Goal: Information Seeking & Learning: Learn about a topic

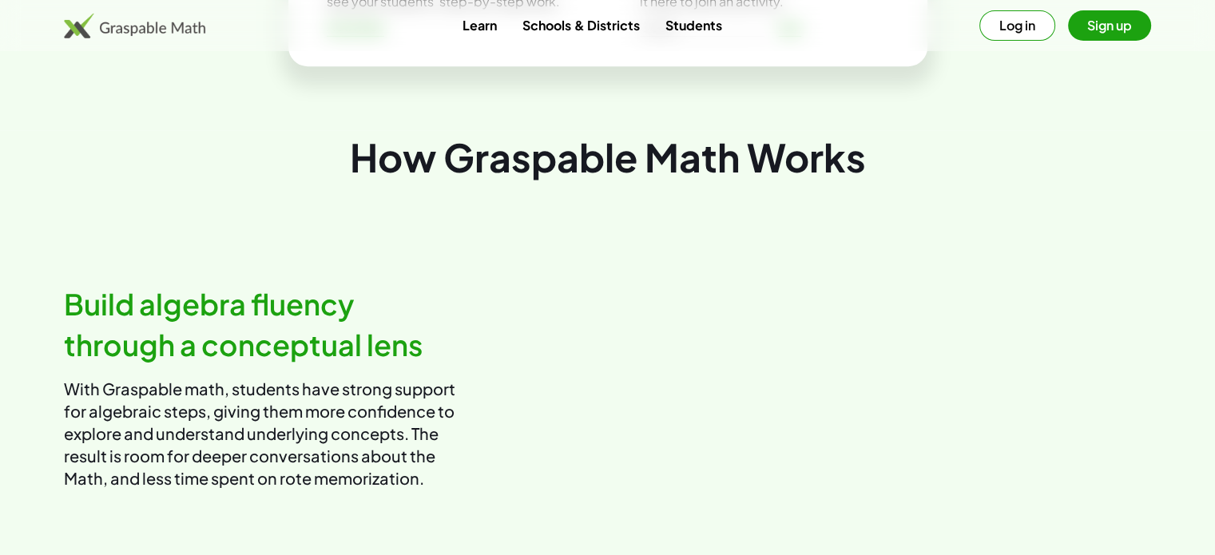
scroll to position [799, 0]
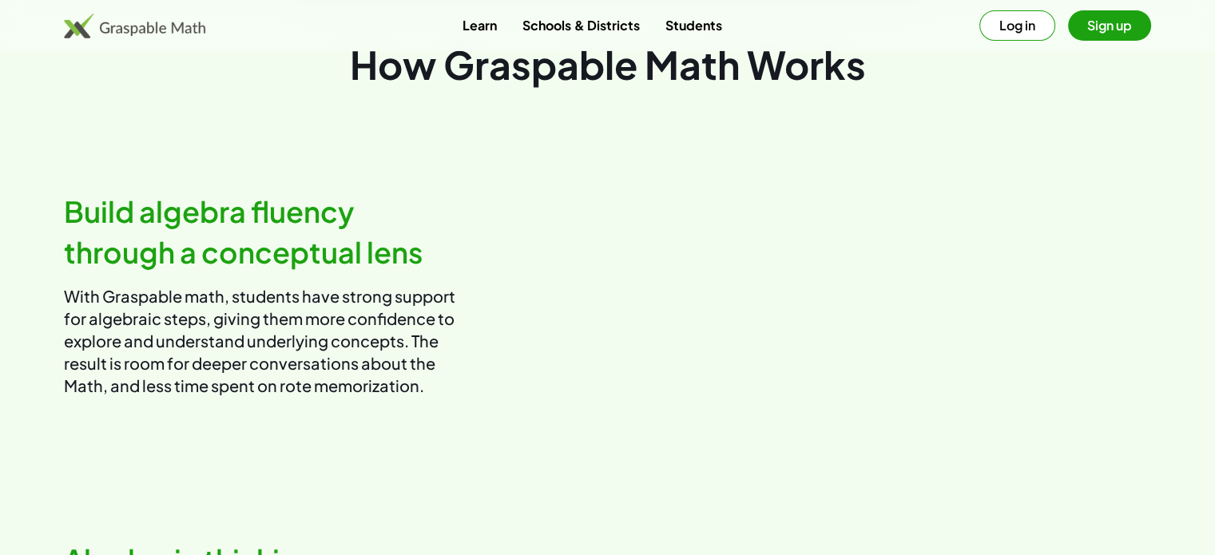
click at [585, 28] on link "Schools & Districts" at bounding box center [580, 25] width 142 height 30
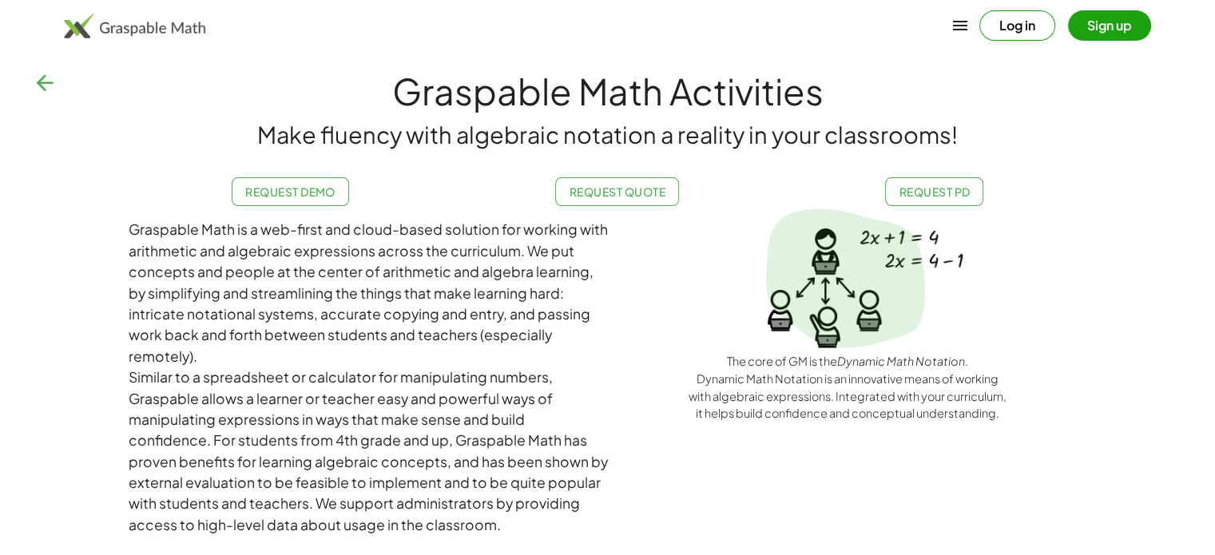
click at [1108, 30] on button "Sign up" at bounding box center [1109, 25] width 83 height 30
click at [1002, 20] on icon "button" at bounding box center [1008, 25] width 19 height 19
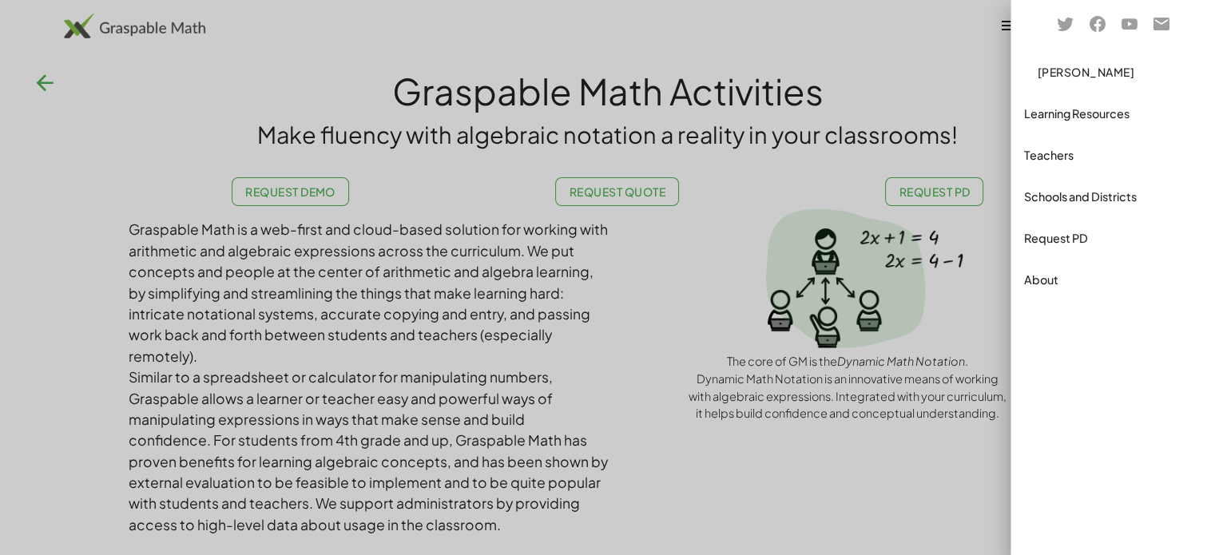
drag, startPoint x: 918, startPoint y: 430, endPoint x: 569, endPoint y: 235, distance: 399.0
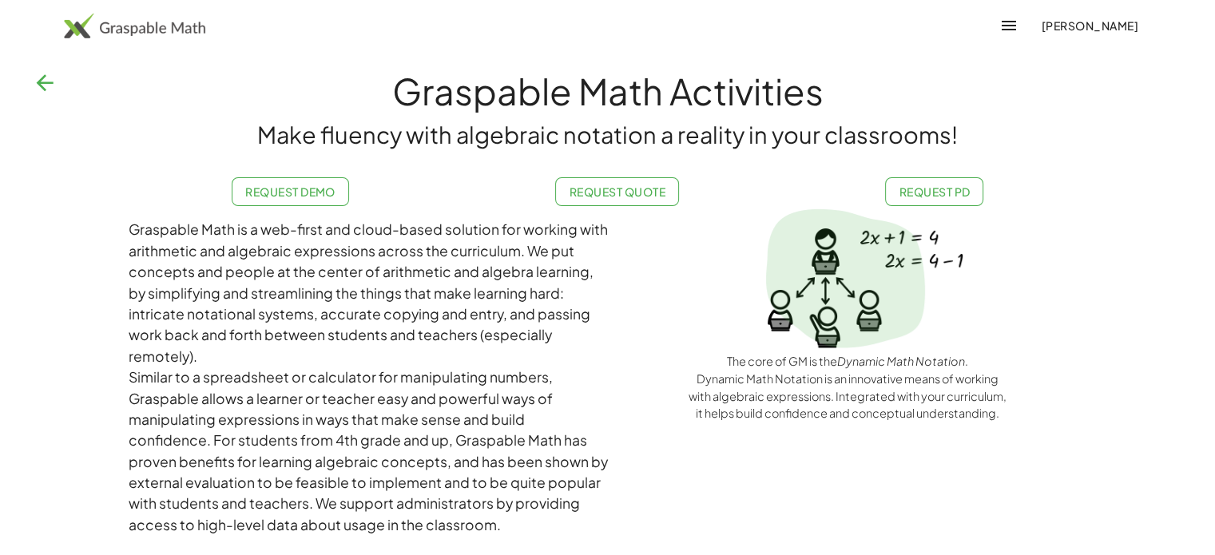
click at [179, 26] on img at bounding box center [134, 26] width 141 height 26
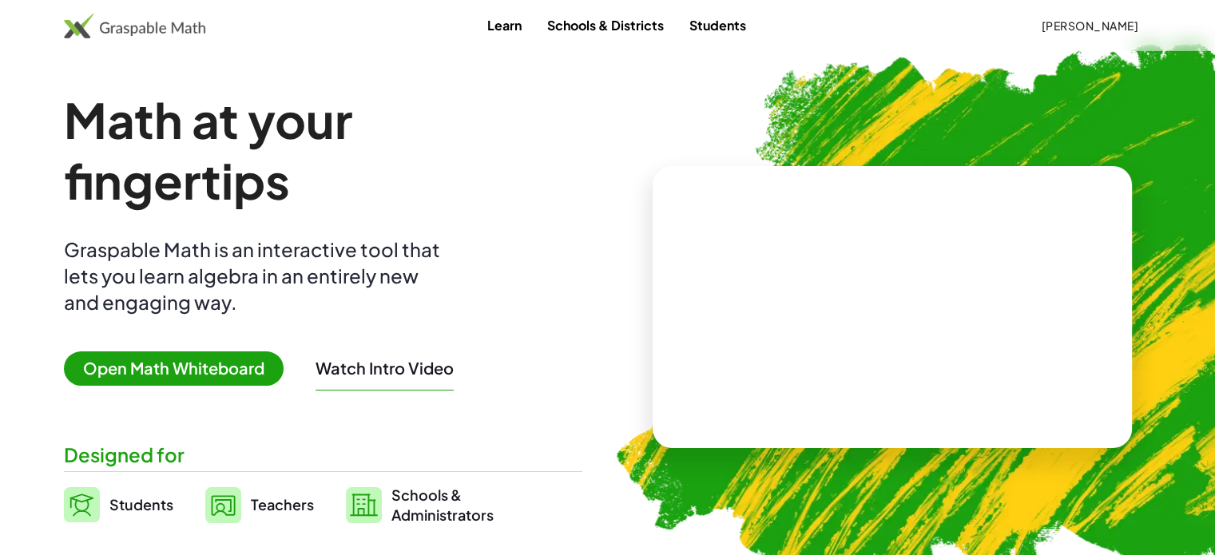
click at [162, 378] on span "Open Math Whiteboard" at bounding box center [174, 368] width 220 height 34
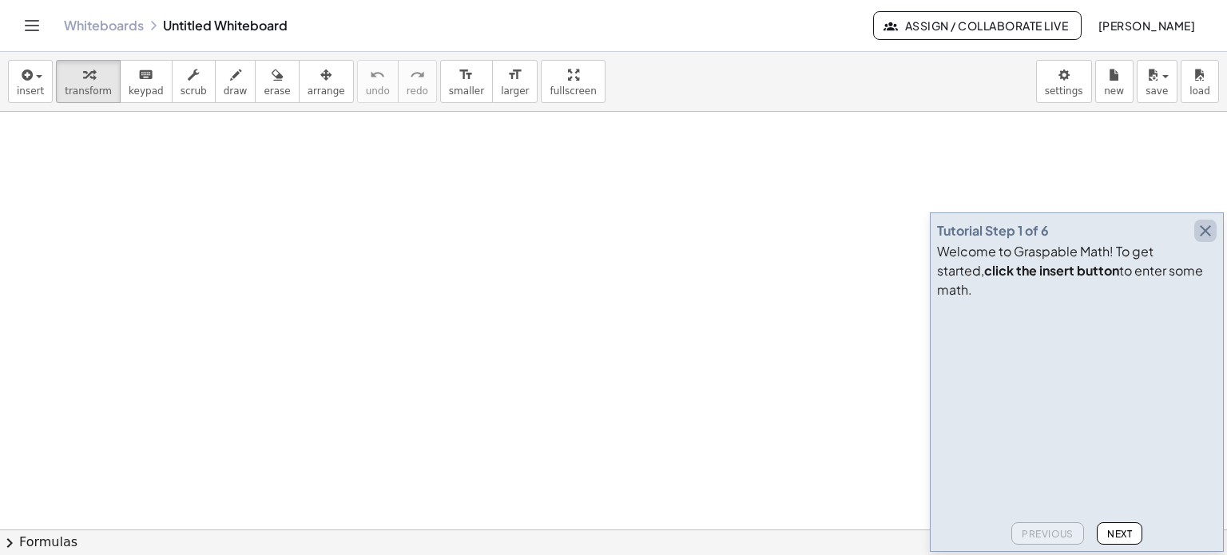
click at [1203, 240] on icon "button" at bounding box center [1204, 230] width 19 height 19
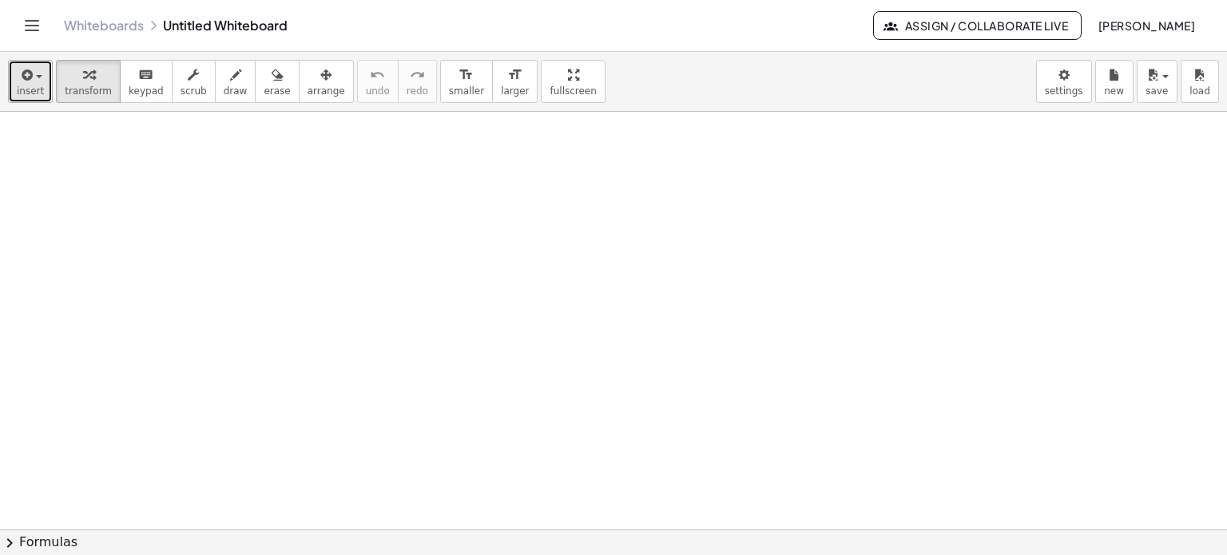
click at [29, 77] on icon "button" at bounding box center [25, 74] width 14 height 19
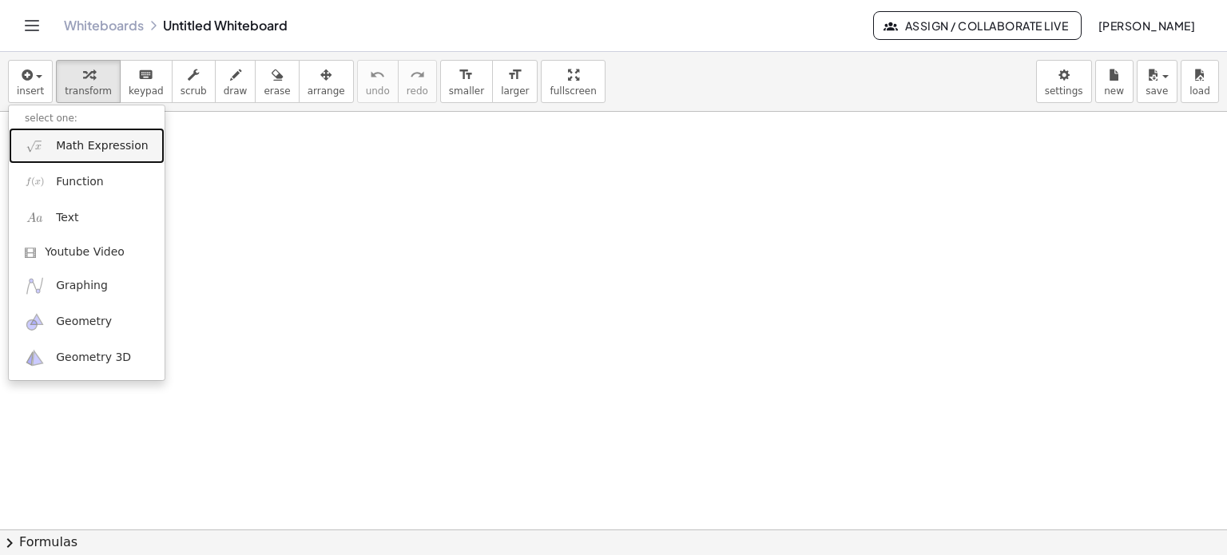
click at [103, 148] on span "Math Expression" at bounding box center [102, 146] width 92 height 16
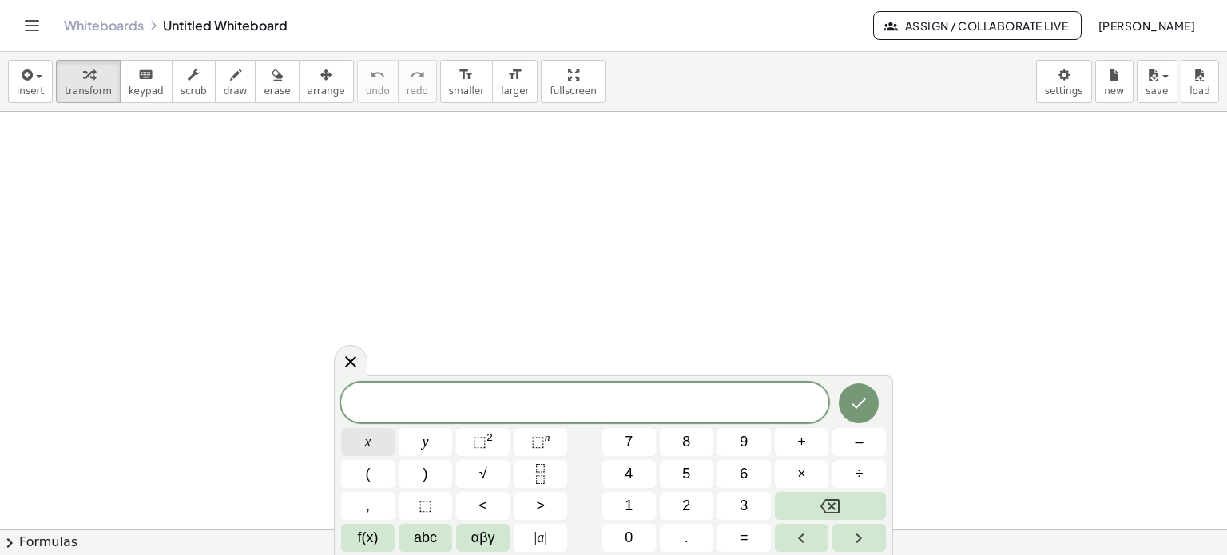
click at [361, 445] on button "x" at bounding box center [368, 442] width 54 height 28
click at [466, 443] on button "⬚ 2" at bounding box center [483, 442] width 54 height 28
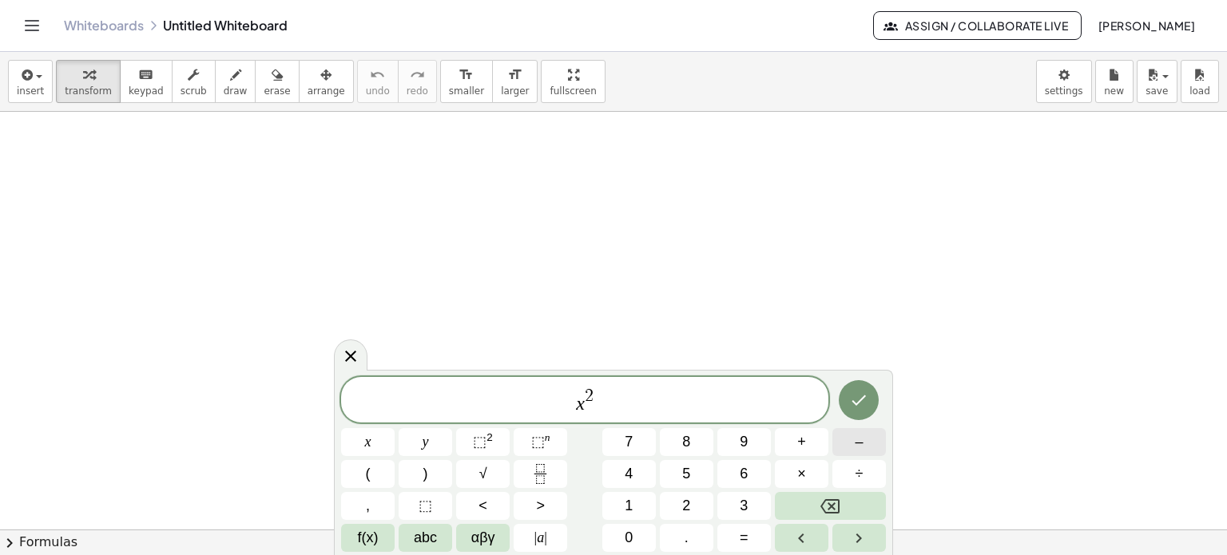
click at [848, 450] on button "–" at bounding box center [859, 442] width 54 height 28
click at [620, 470] on button "4" at bounding box center [629, 474] width 54 height 28
click at [351, 438] on button "x" at bounding box center [368, 442] width 54 height 28
click at [806, 442] on button "+" at bounding box center [802, 442] width 54 height 28
click at [691, 478] on button "5" at bounding box center [687, 474] width 54 height 28
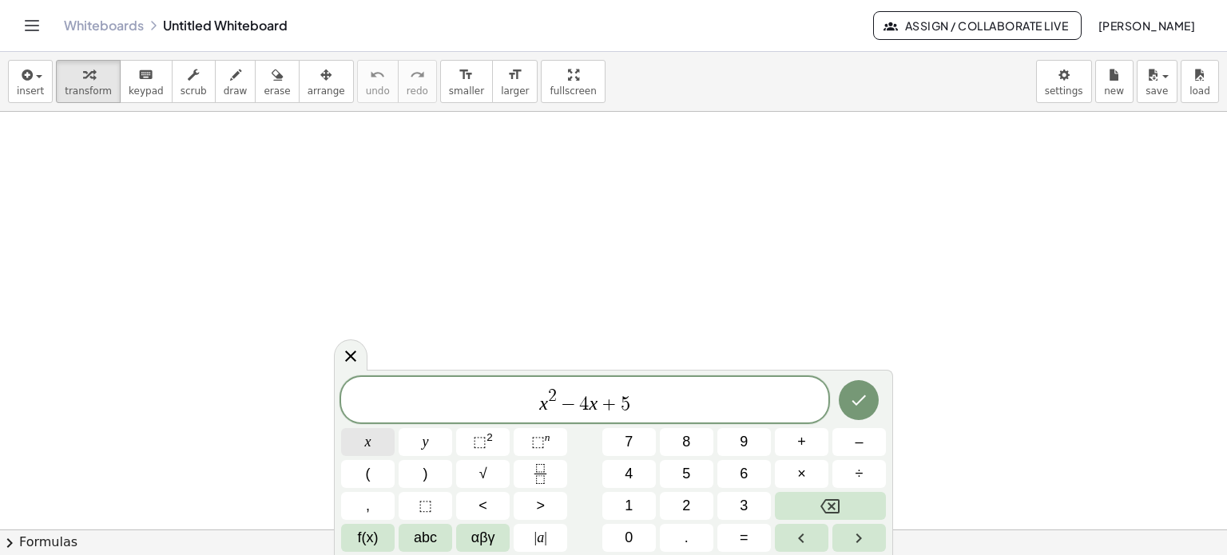
click at [360, 437] on button "x" at bounding box center [368, 442] width 54 height 28
click at [464, 437] on button "⬚ 2" at bounding box center [483, 442] width 54 height 28
click at [841, 445] on button "–" at bounding box center [859, 442] width 54 height 28
click at [687, 476] on span "5" at bounding box center [686, 474] width 8 height 22
click at [811, 444] on button "+" at bounding box center [802, 442] width 54 height 28
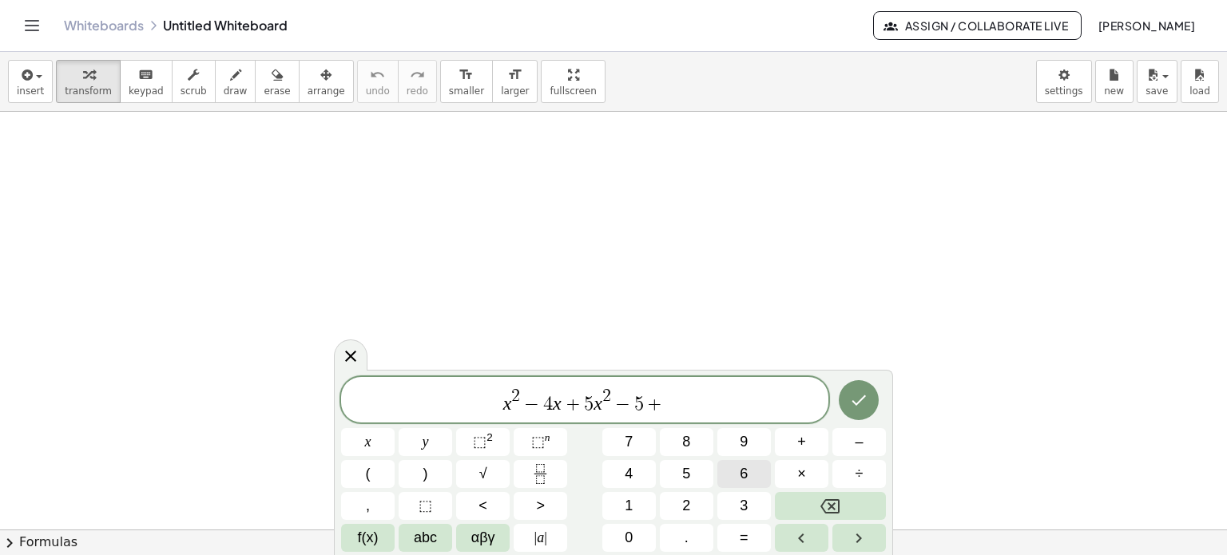
click at [742, 474] on span "6" at bounding box center [743, 474] width 8 height 22
click at [370, 438] on span "x" at bounding box center [368, 442] width 6 height 22
click at [854, 412] on button "Done" at bounding box center [858, 400] width 40 height 40
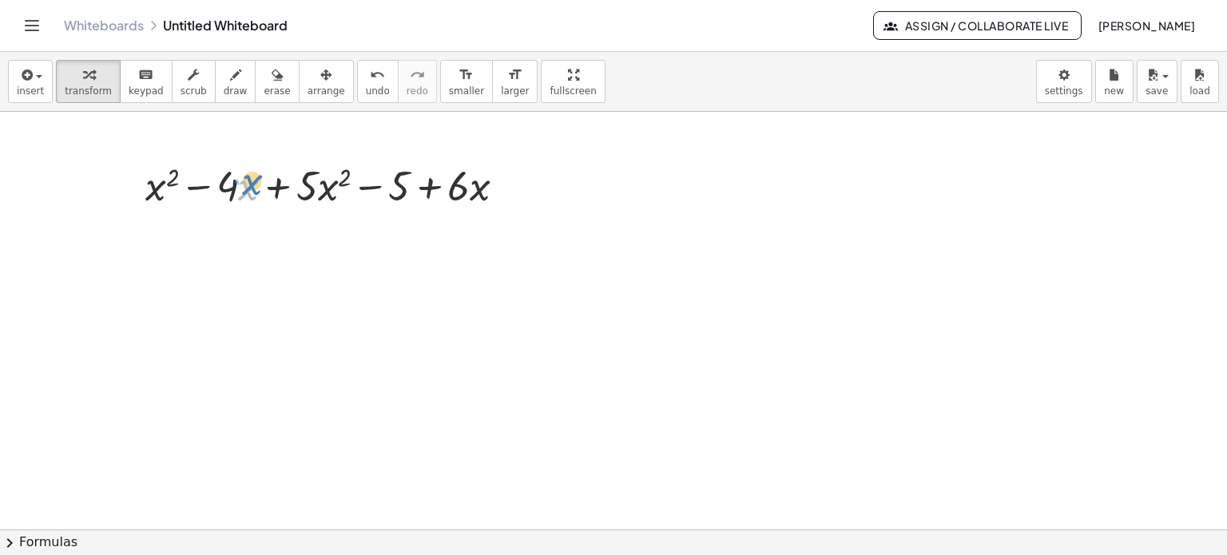
click at [242, 183] on div at bounding box center [331, 184] width 388 height 54
drag, startPoint x: 236, startPoint y: 156, endPoint x: 225, endPoint y: 141, distance: 18.8
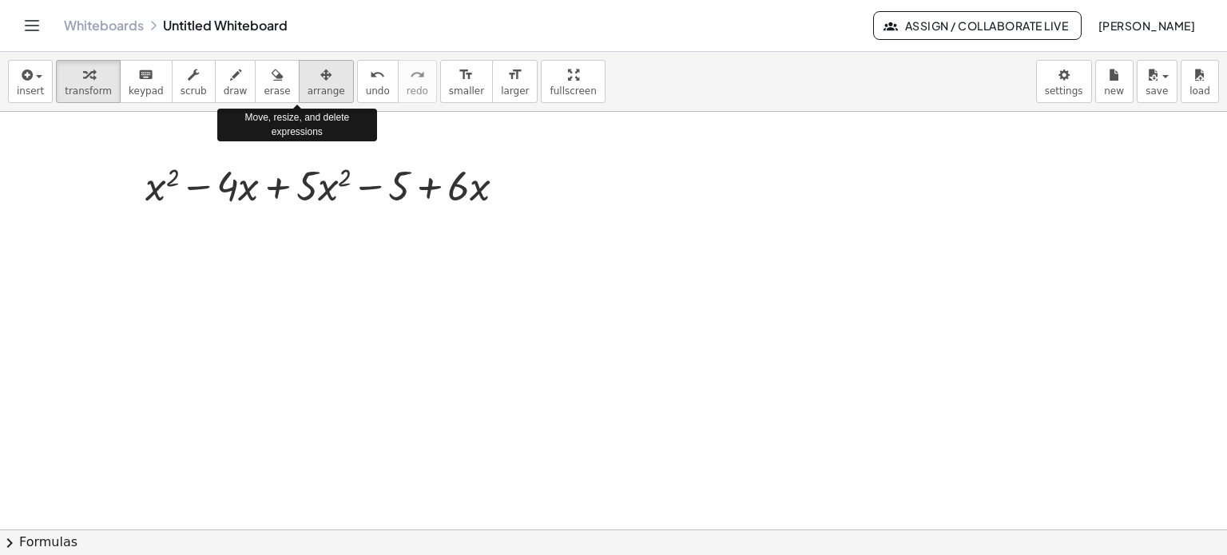
click at [320, 81] on icon "button" at bounding box center [325, 74] width 11 height 19
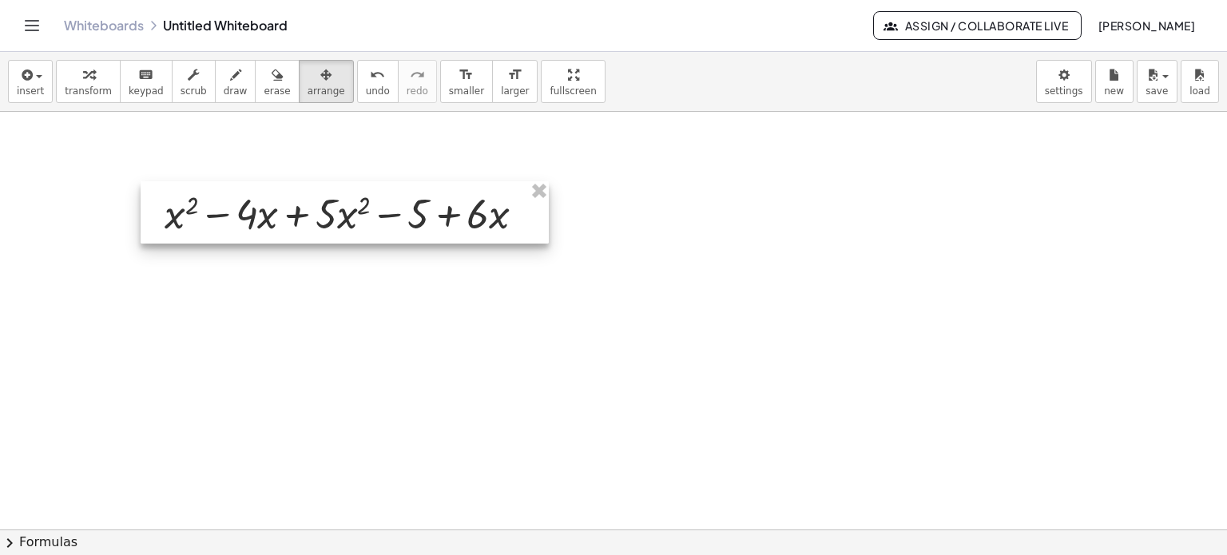
drag, startPoint x: 240, startPoint y: 193, endPoint x: 256, endPoint y: 204, distance: 19.7
click at [256, 205] on div at bounding box center [345, 212] width 408 height 62
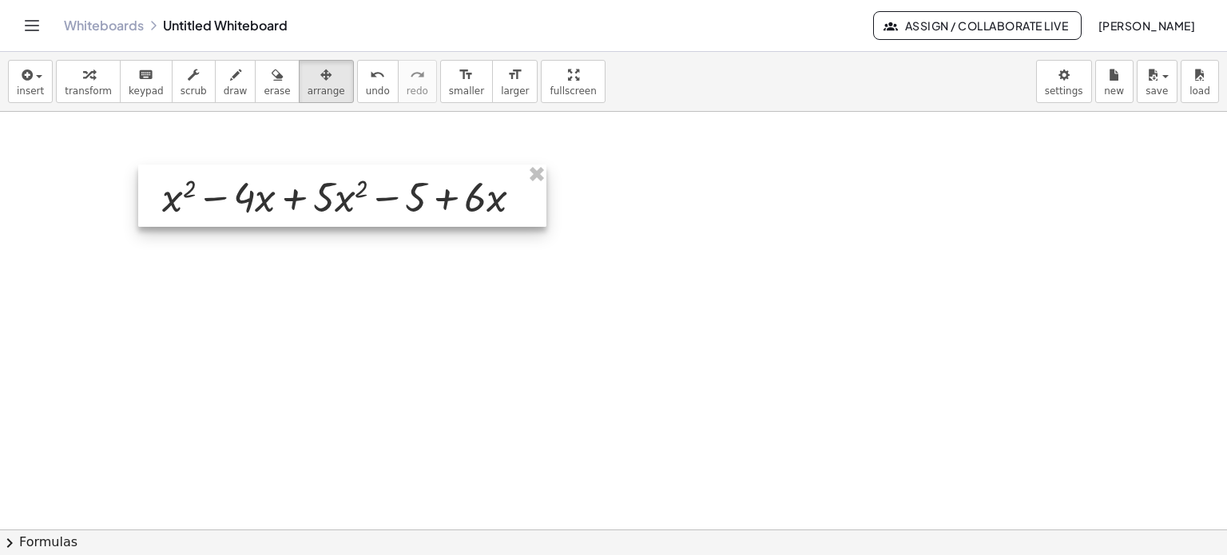
click at [253, 192] on div at bounding box center [342, 196] width 408 height 62
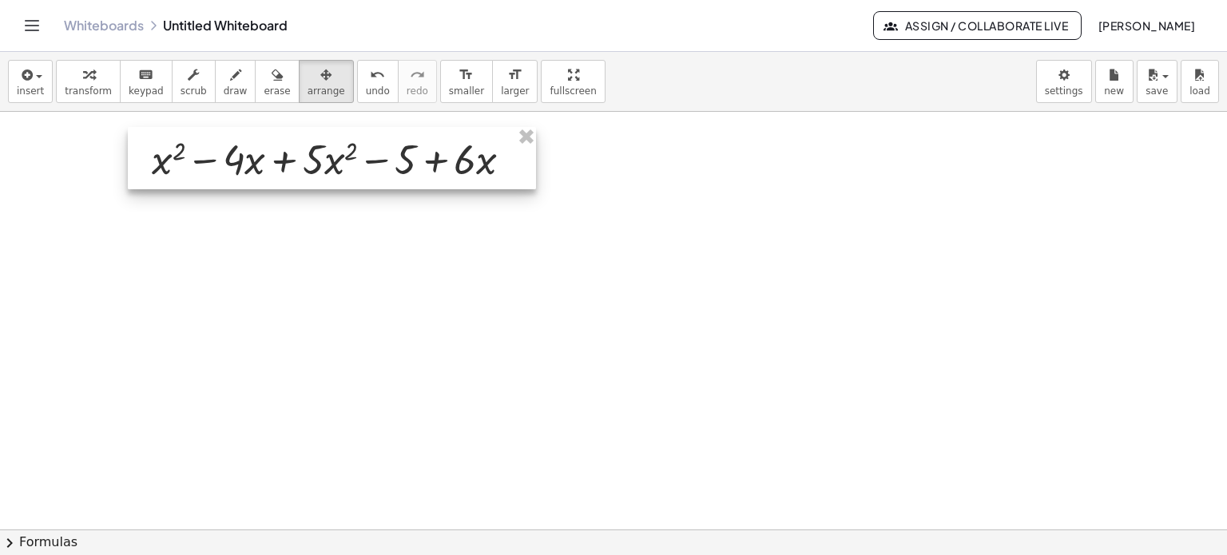
drag, startPoint x: 253, startPoint y: 192, endPoint x: 294, endPoint y: 239, distance: 61.7
click at [247, 165] on div at bounding box center [332, 158] width 408 height 62
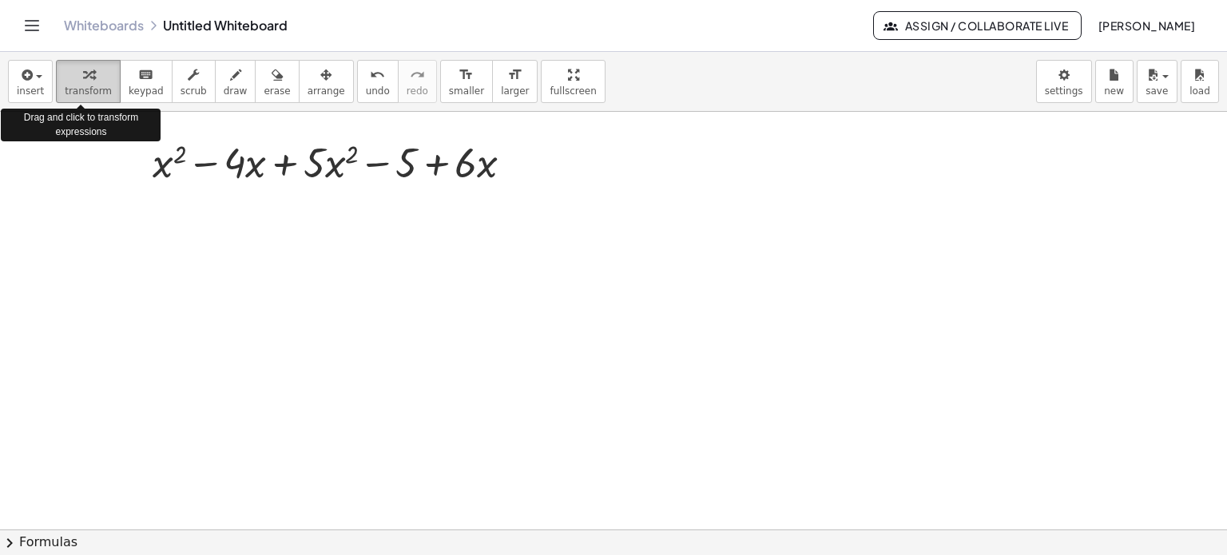
click at [73, 75] on div "button" at bounding box center [88, 74] width 47 height 19
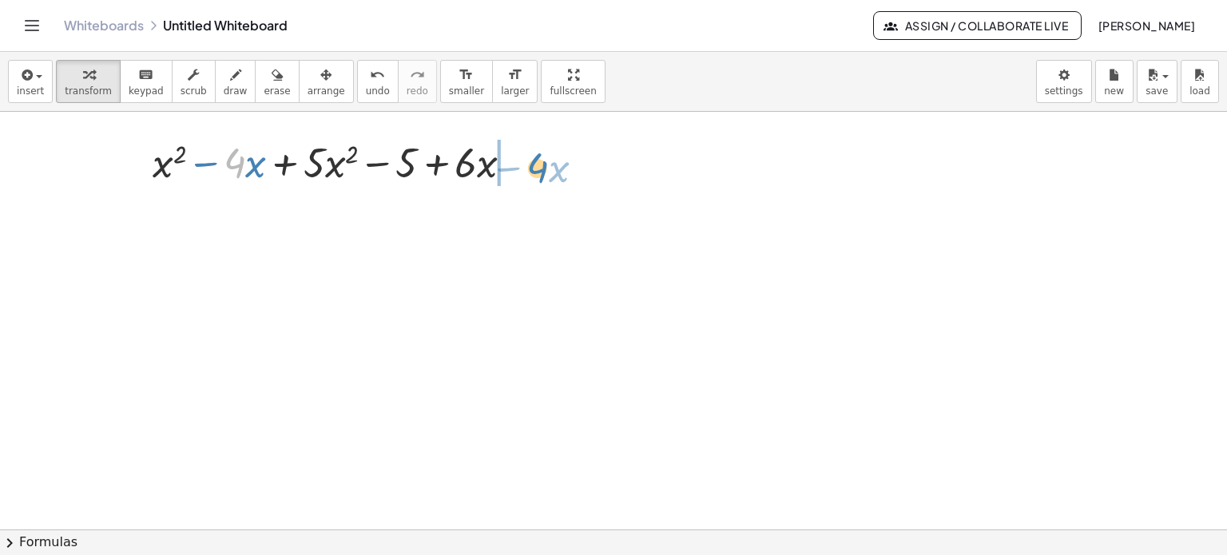
drag, startPoint x: 236, startPoint y: 163, endPoint x: 541, endPoint y: 163, distance: 304.3
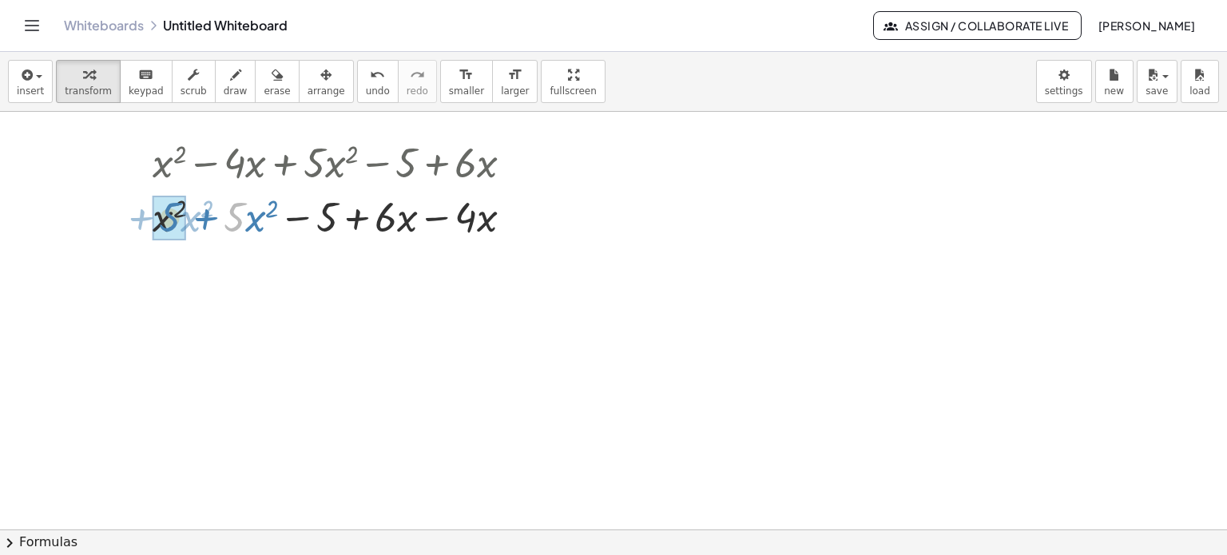
drag, startPoint x: 244, startPoint y: 220, endPoint x: 179, endPoint y: 220, distance: 64.7
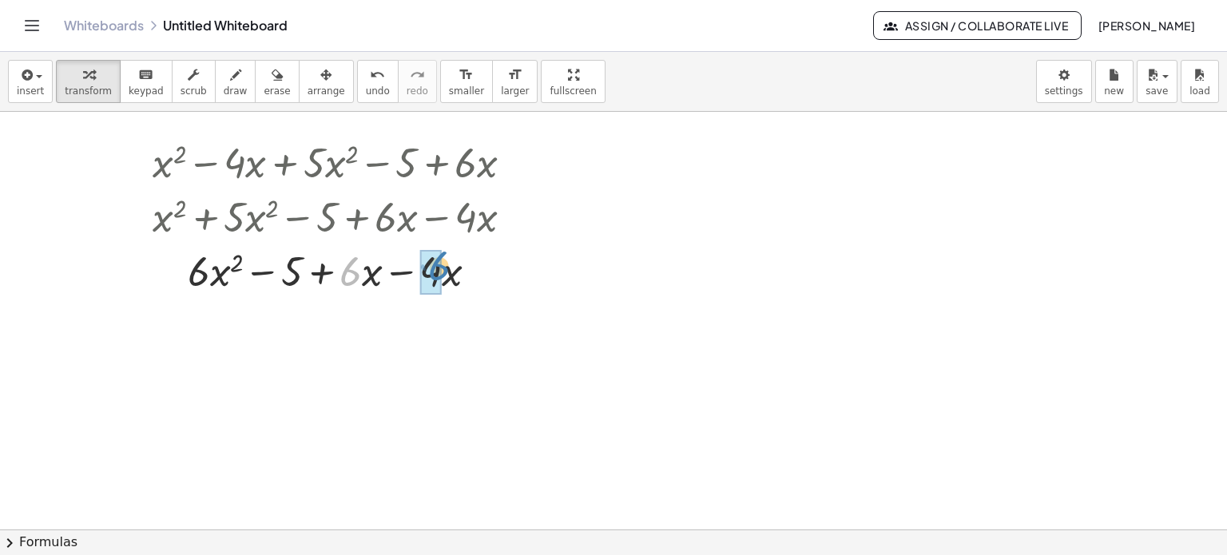
drag, startPoint x: 364, startPoint y: 277, endPoint x: 447, endPoint y: 272, distance: 83.2
click at [447, 272] on div at bounding box center [339, 270] width 388 height 54
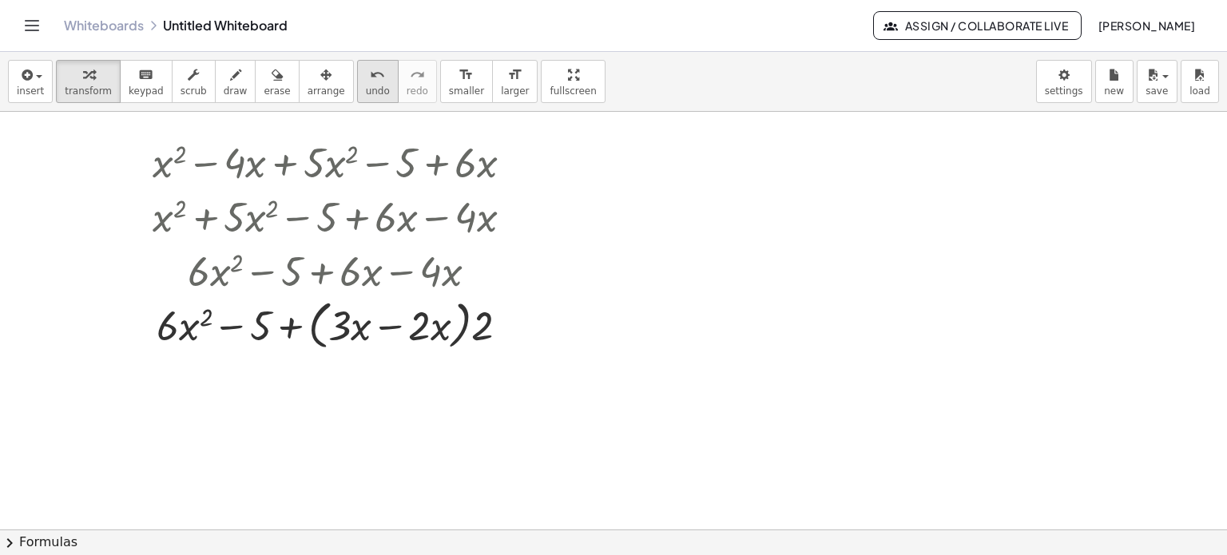
click at [366, 88] on span "undo" at bounding box center [378, 90] width 24 height 11
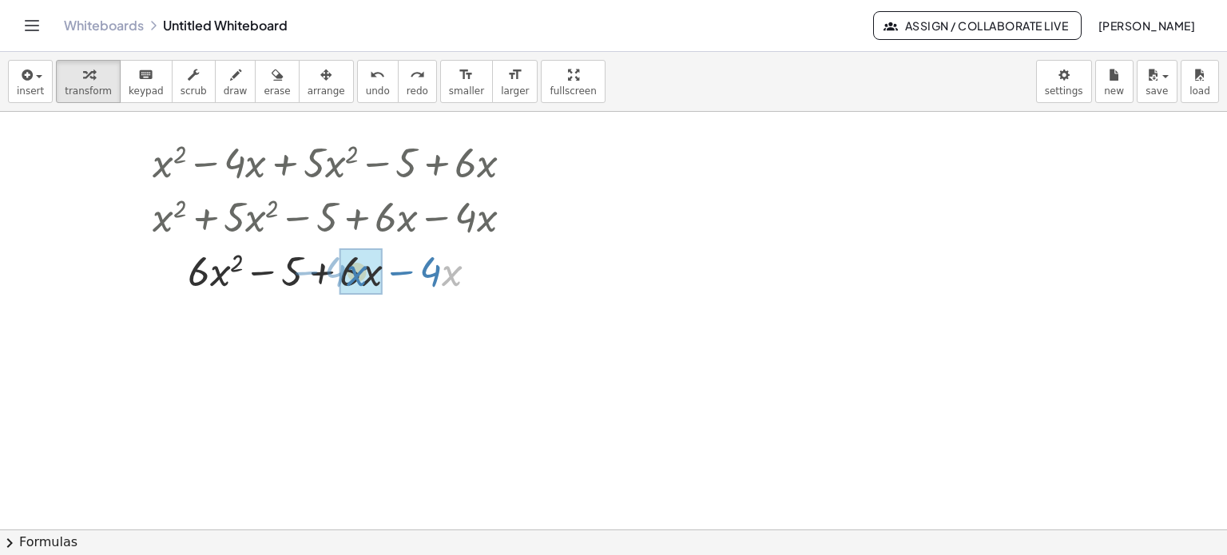
drag, startPoint x: 442, startPoint y: 274, endPoint x: 347, endPoint y: 274, distance: 95.0
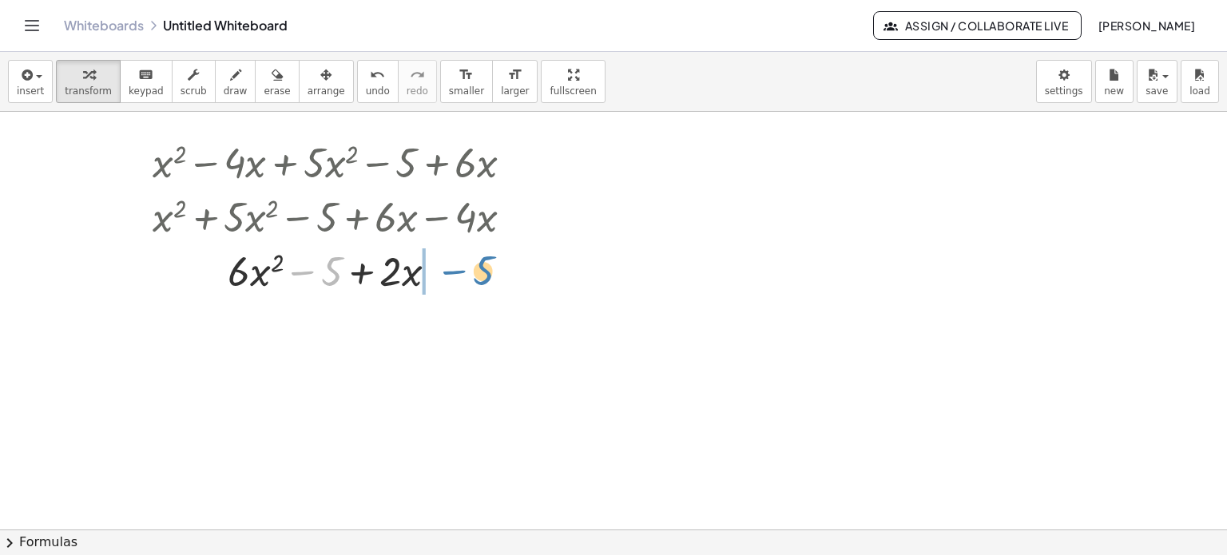
drag, startPoint x: 329, startPoint y: 271, endPoint x: 481, endPoint y: 270, distance: 151.7
click at [481, 270] on div at bounding box center [339, 270] width 388 height 54
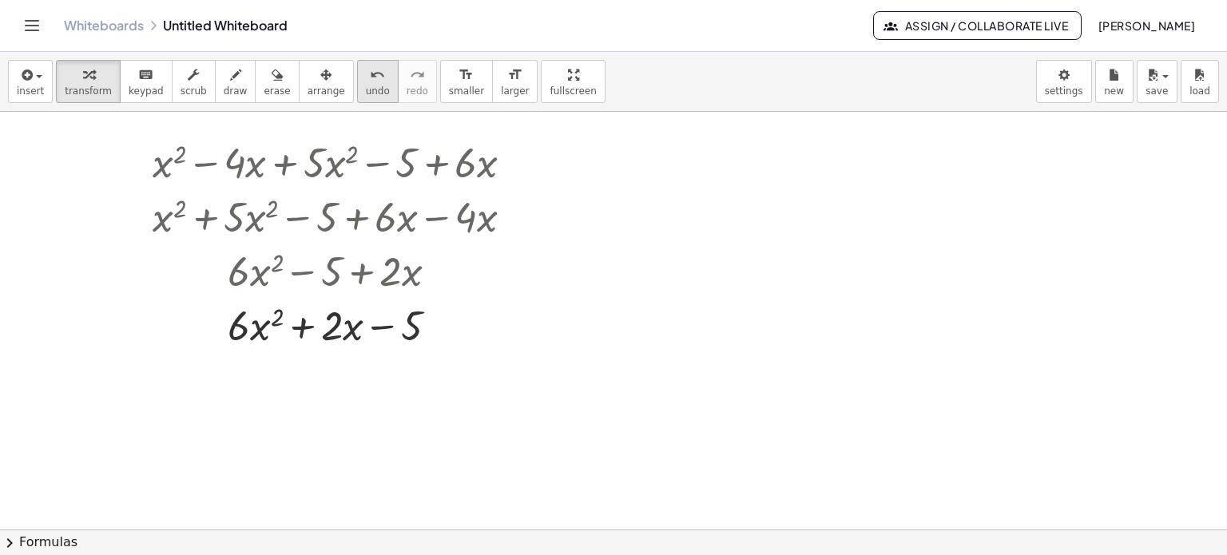
click at [366, 91] on span "undo" at bounding box center [378, 90] width 24 height 11
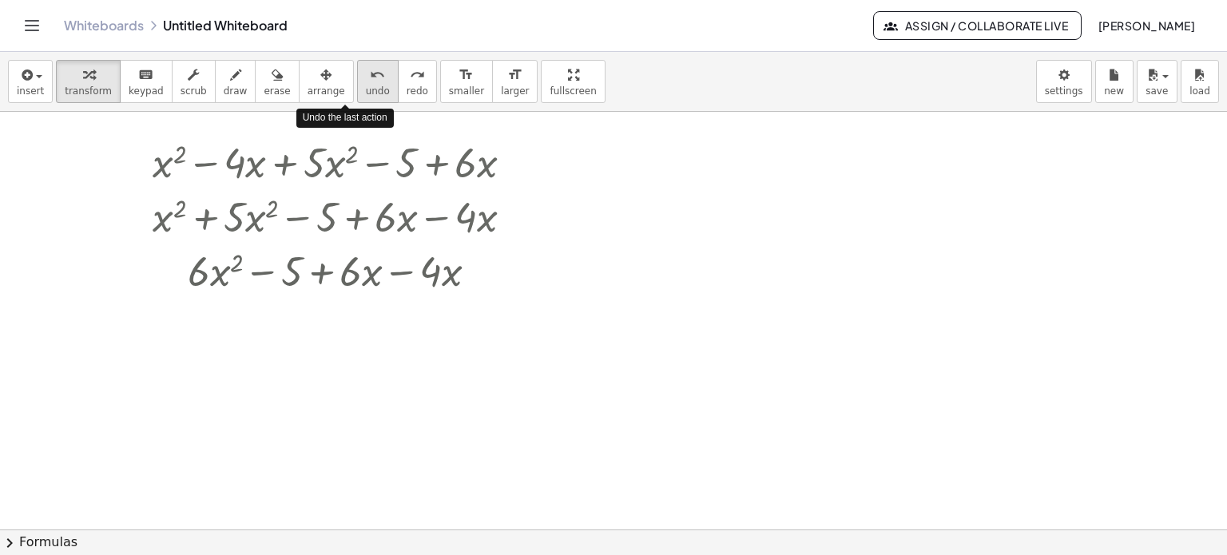
click at [366, 91] on span "undo" at bounding box center [378, 90] width 24 height 11
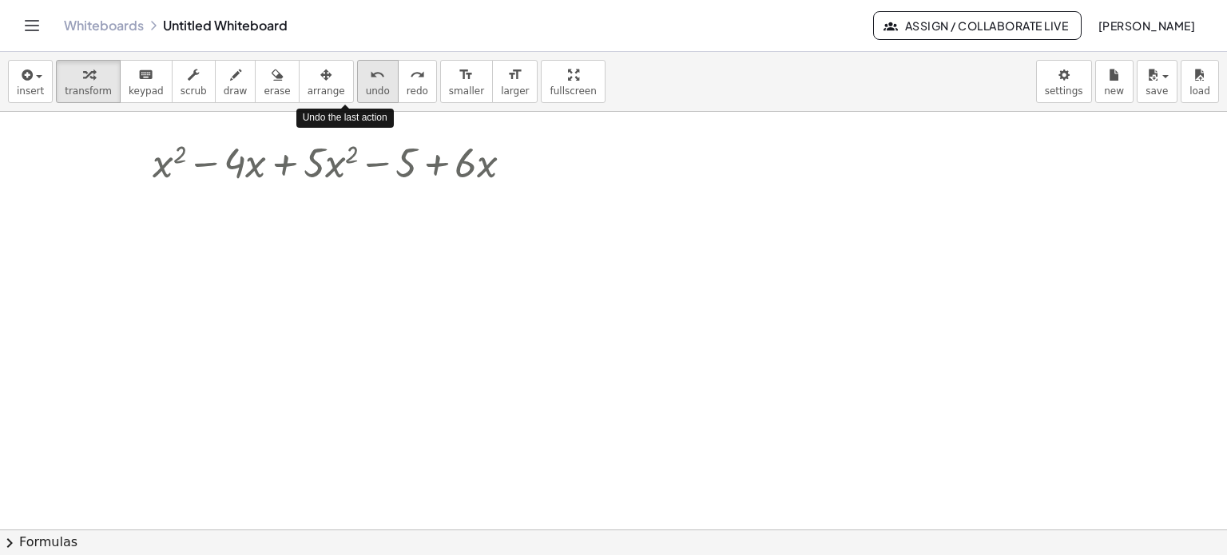
click at [366, 91] on span "undo" at bounding box center [378, 90] width 24 height 11
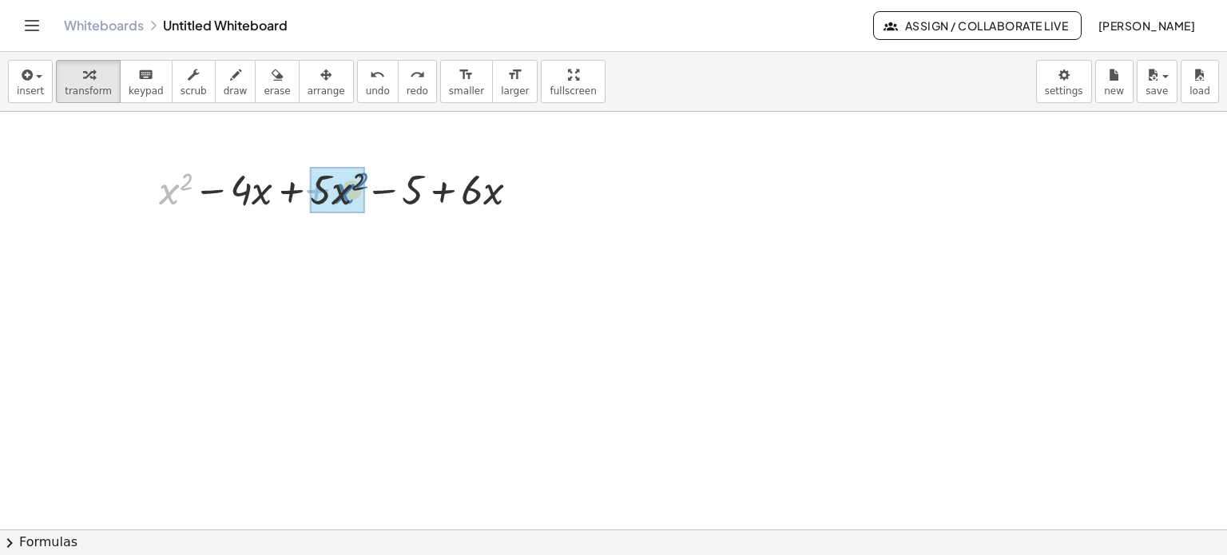
drag, startPoint x: 166, startPoint y: 194, endPoint x: 342, endPoint y: 193, distance: 175.7
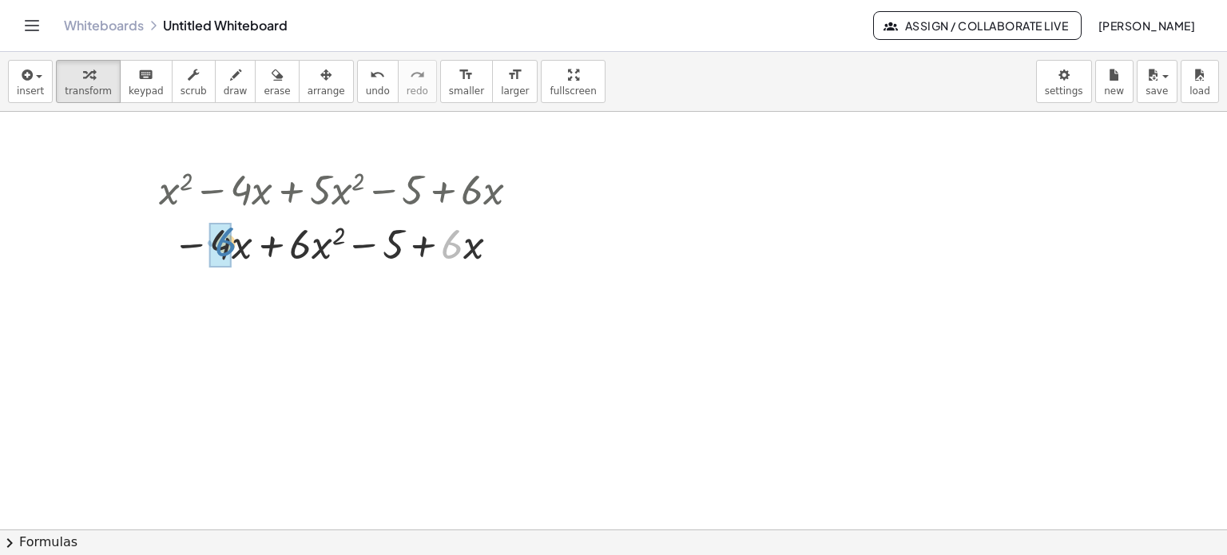
drag, startPoint x: 456, startPoint y: 250, endPoint x: 233, endPoint y: 251, distance: 222.8
click at [232, 249] on div at bounding box center [345, 243] width 388 height 54
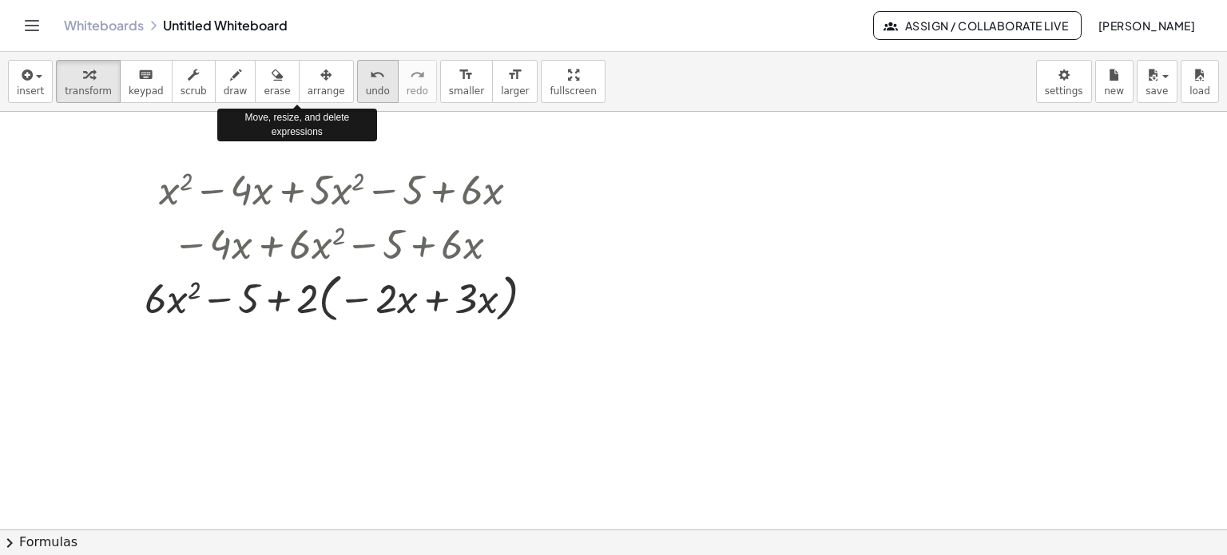
click at [370, 73] on icon "undo" at bounding box center [377, 74] width 15 height 19
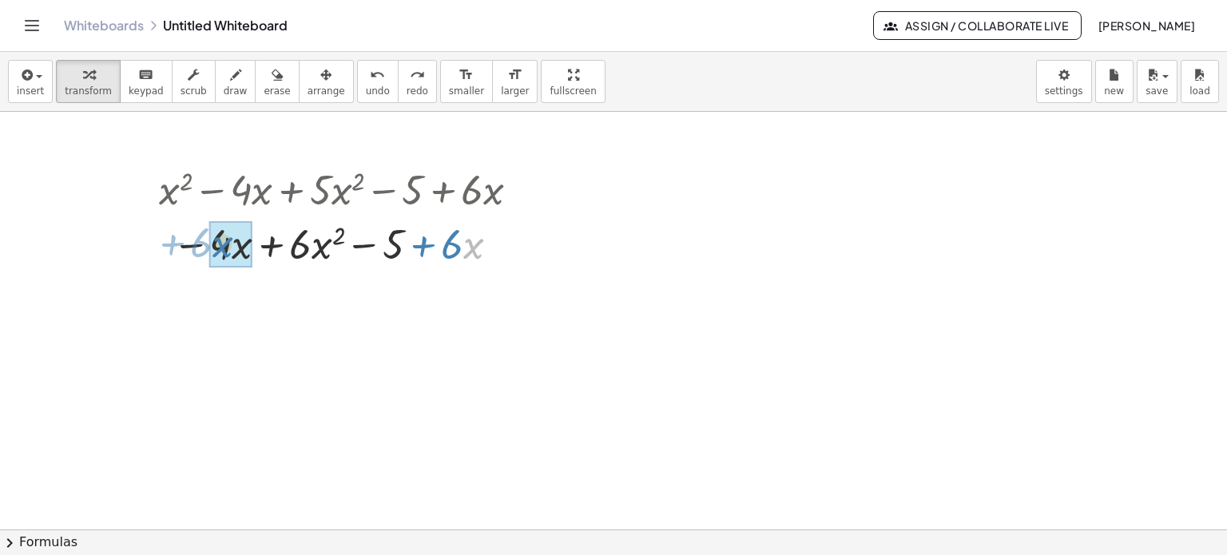
drag, startPoint x: 478, startPoint y: 248, endPoint x: 228, endPoint y: 247, distance: 250.8
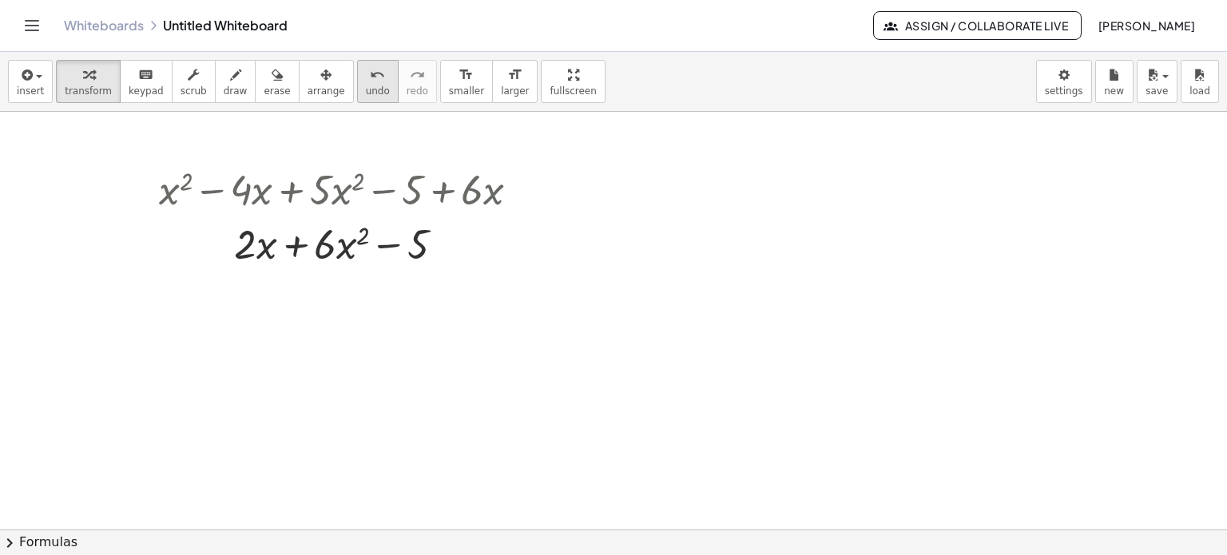
click at [357, 81] on button "undo undo" at bounding box center [378, 81] width 42 height 43
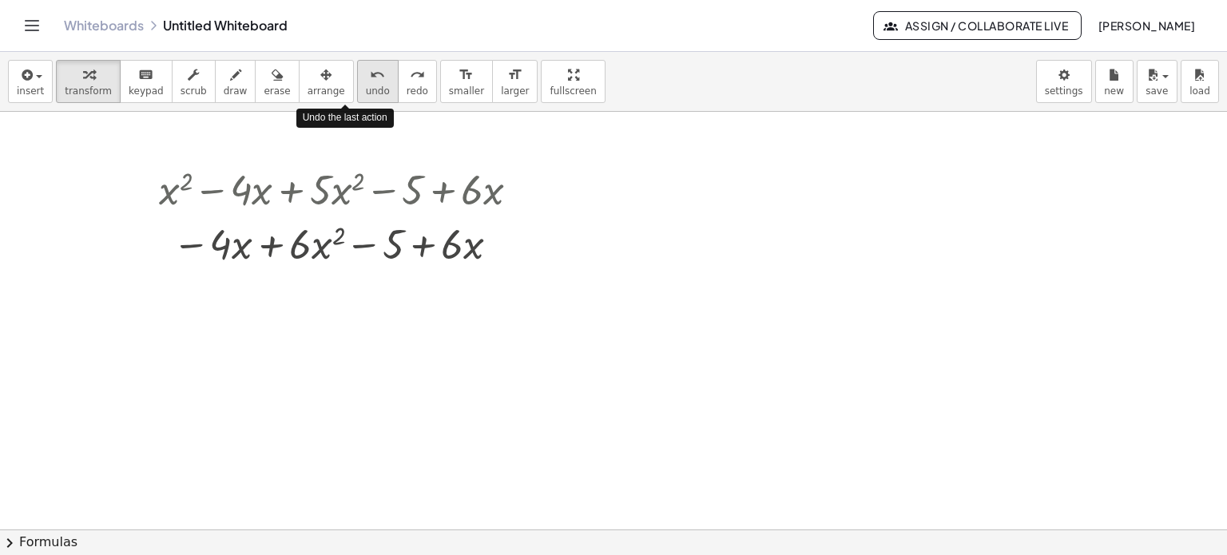
click at [357, 81] on button "undo undo" at bounding box center [378, 81] width 42 height 43
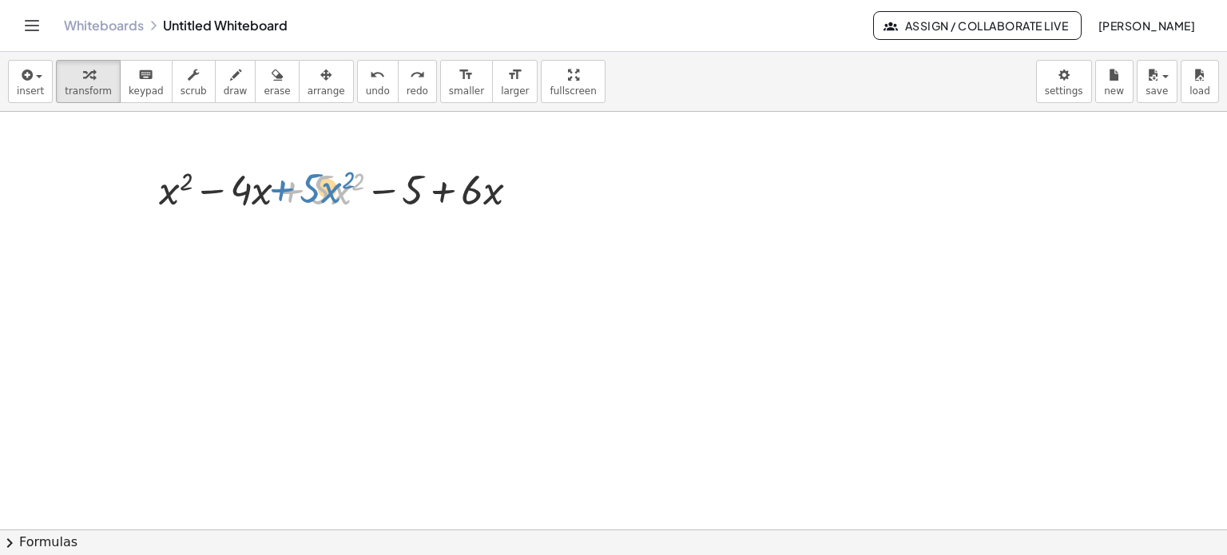
drag, startPoint x: 291, startPoint y: 196, endPoint x: 282, endPoint y: 194, distance: 8.9
click at [282, 194] on div at bounding box center [345, 188] width 388 height 54
drag, startPoint x: 291, startPoint y: 192, endPoint x: 283, endPoint y: 194, distance: 8.3
click at [283, 194] on div at bounding box center [345, 188] width 388 height 54
drag, startPoint x: 378, startPoint y: 192, endPoint x: 205, endPoint y: 191, distance: 172.5
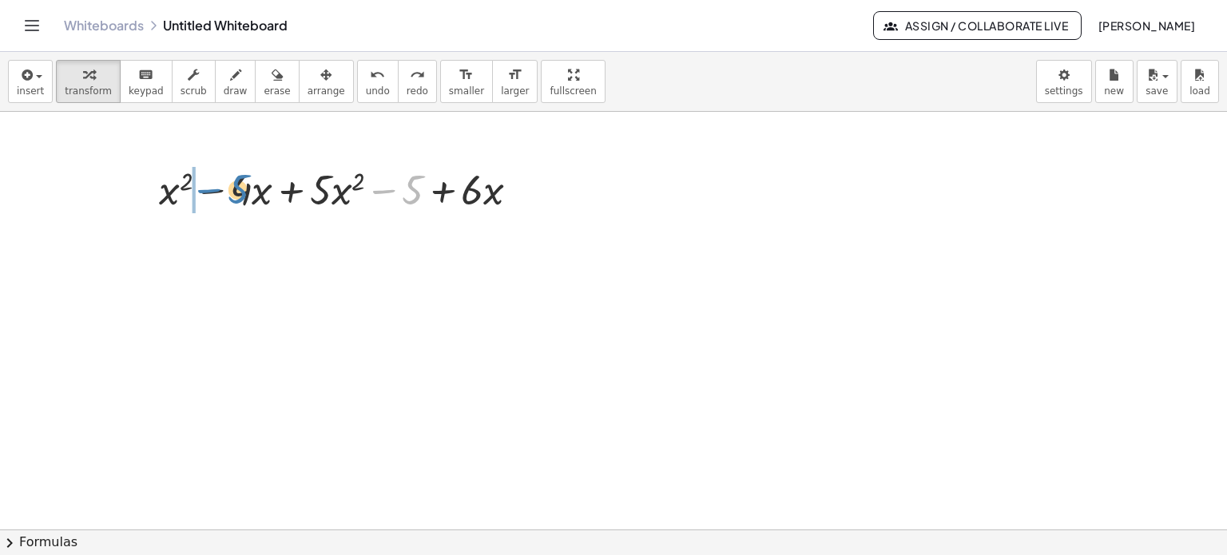
click at [205, 191] on div at bounding box center [345, 188] width 388 height 54
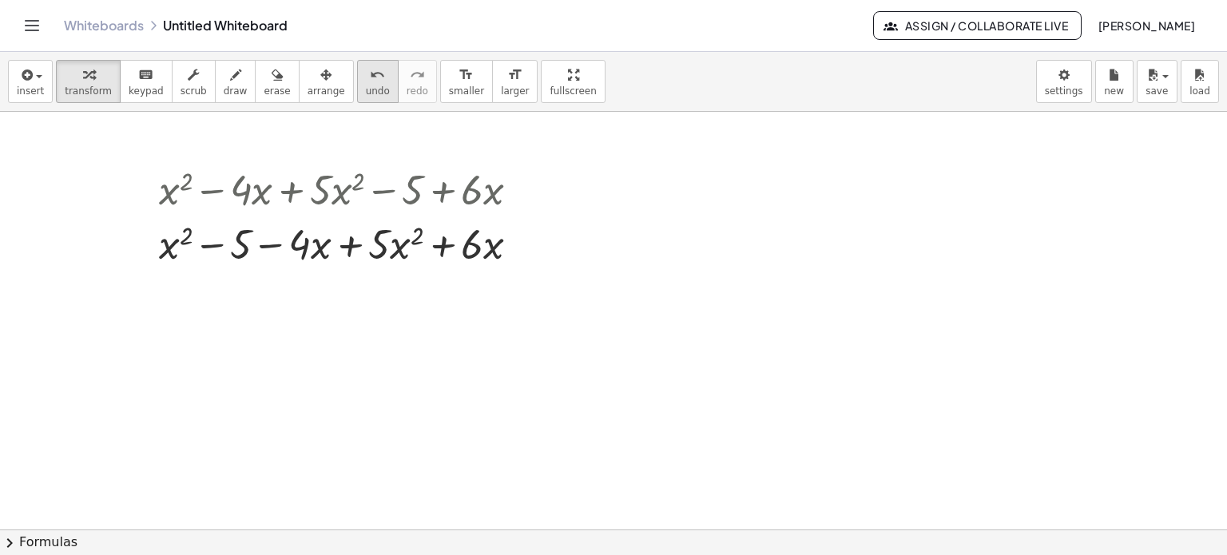
click at [370, 74] on icon "undo" at bounding box center [377, 74] width 15 height 19
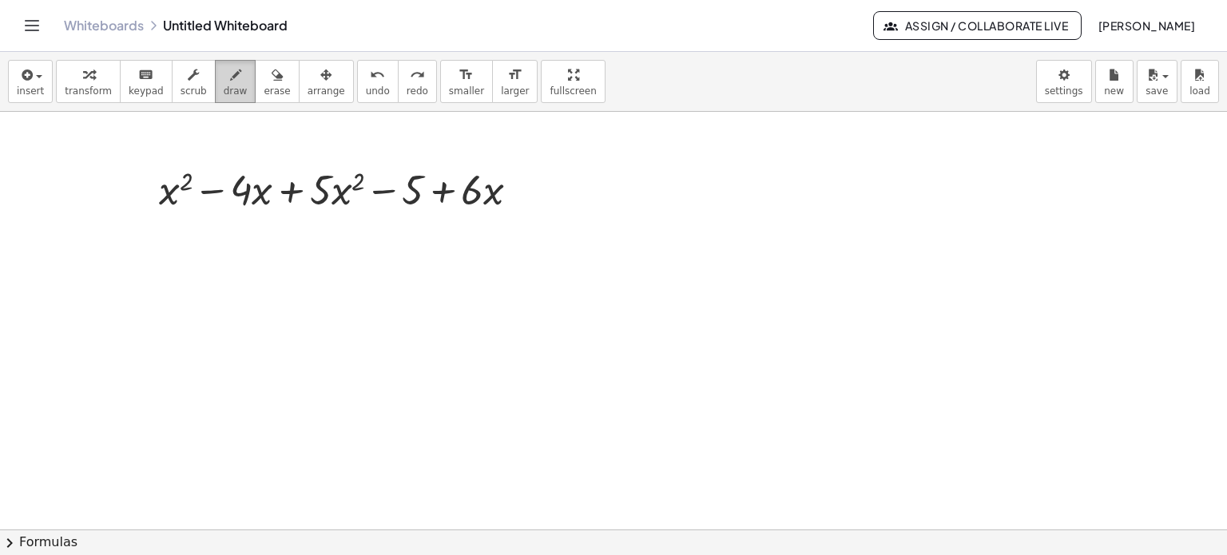
click at [230, 77] on icon "button" at bounding box center [235, 74] width 11 height 19
click at [230, 83] on icon "button" at bounding box center [235, 74] width 11 height 19
click at [28, 30] on icon "Toggle navigation" at bounding box center [33, 26] width 14 height 10
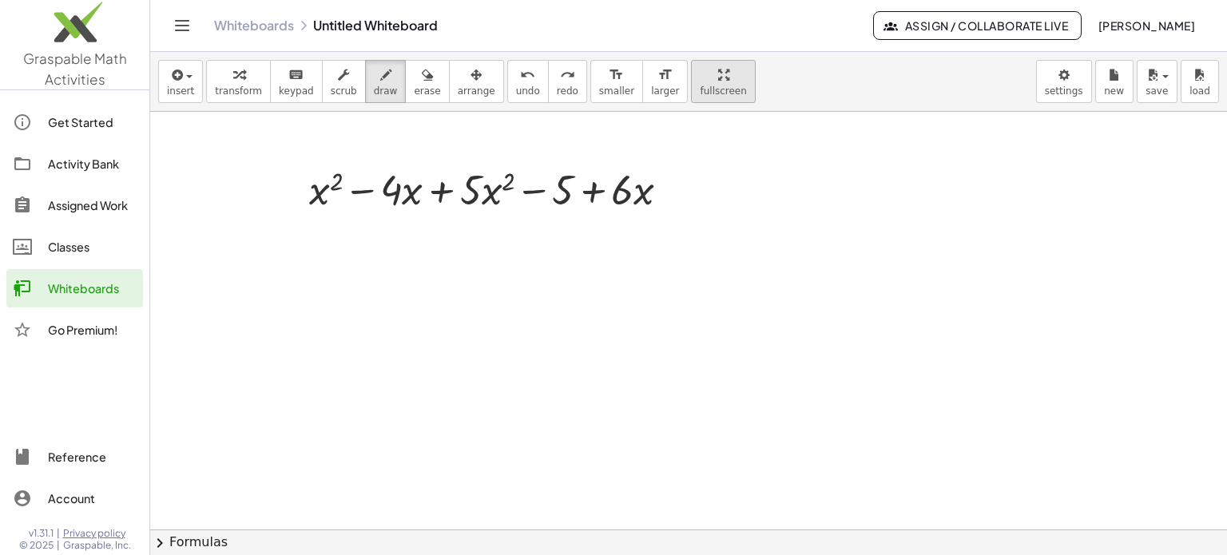
drag, startPoint x: 69, startPoint y: 169, endPoint x: 684, endPoint y: 79, distance: 621.5
click at [69, 169] on div "Activity Bank" at bounding box center [92, 163] width 89 height 19
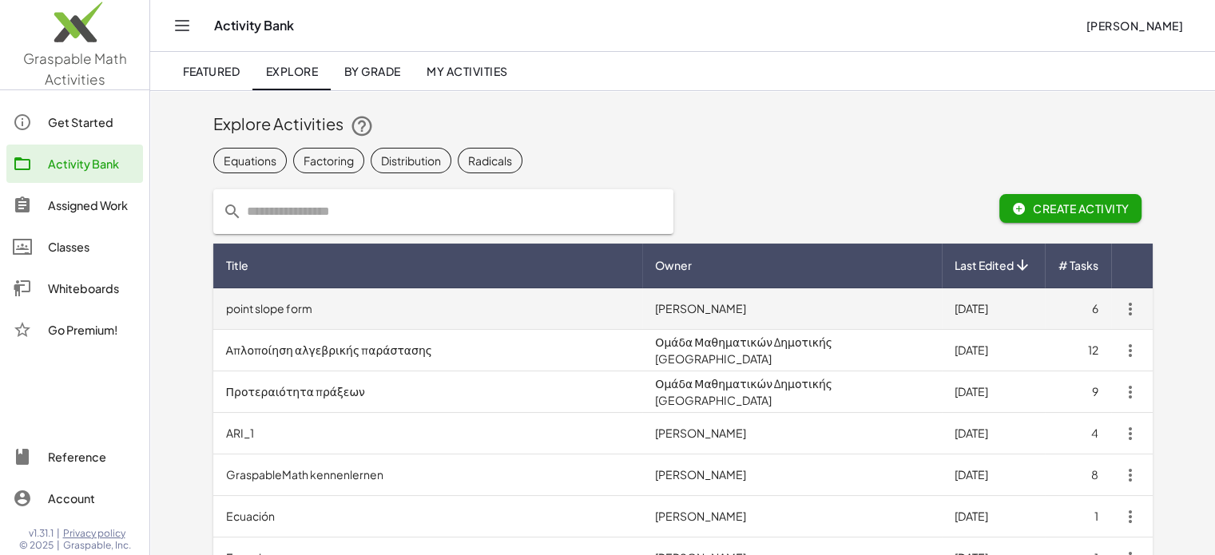
click at [287, 307] on td "point slope form" at bounding box center [428, 309] width 430 height 42
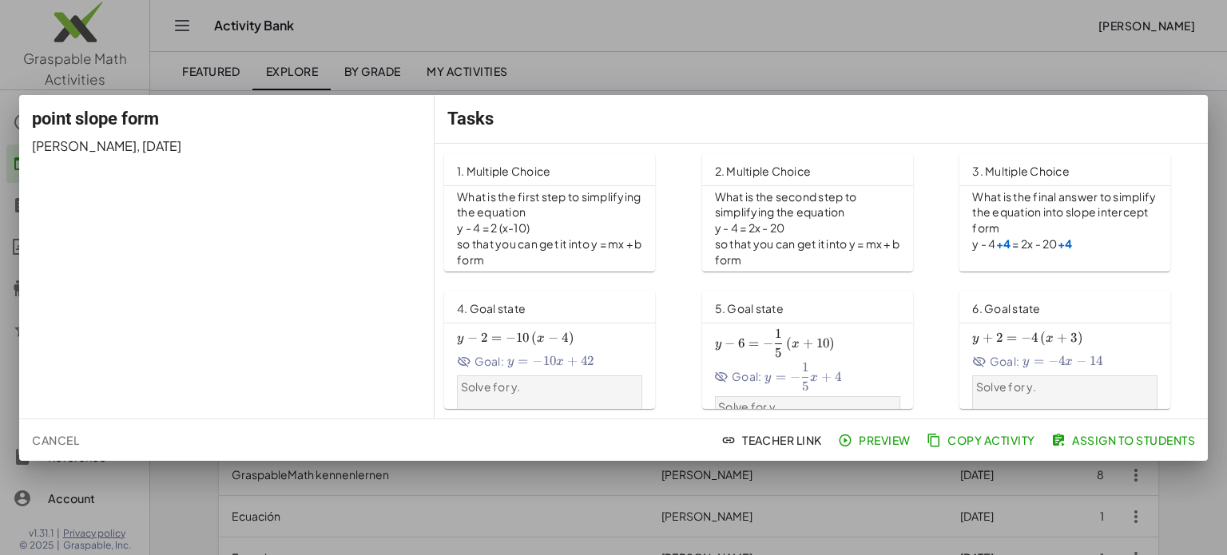
click at [548, 167] on span "1. Multiple Choice" at bounding box center [504, 171] width 94 height 14
click at [907, 46] on div at bounding box center [613, 277] width 1227 height 555
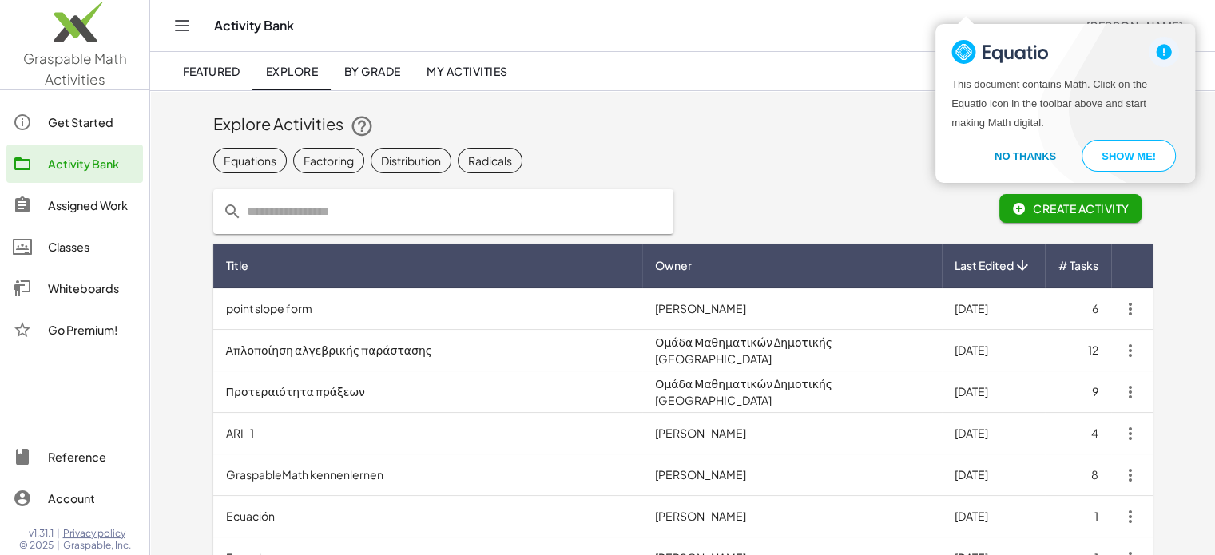
click at [1024, 156] on button "No Thanks" at bounding box center [1025, 156] width 100 height 32
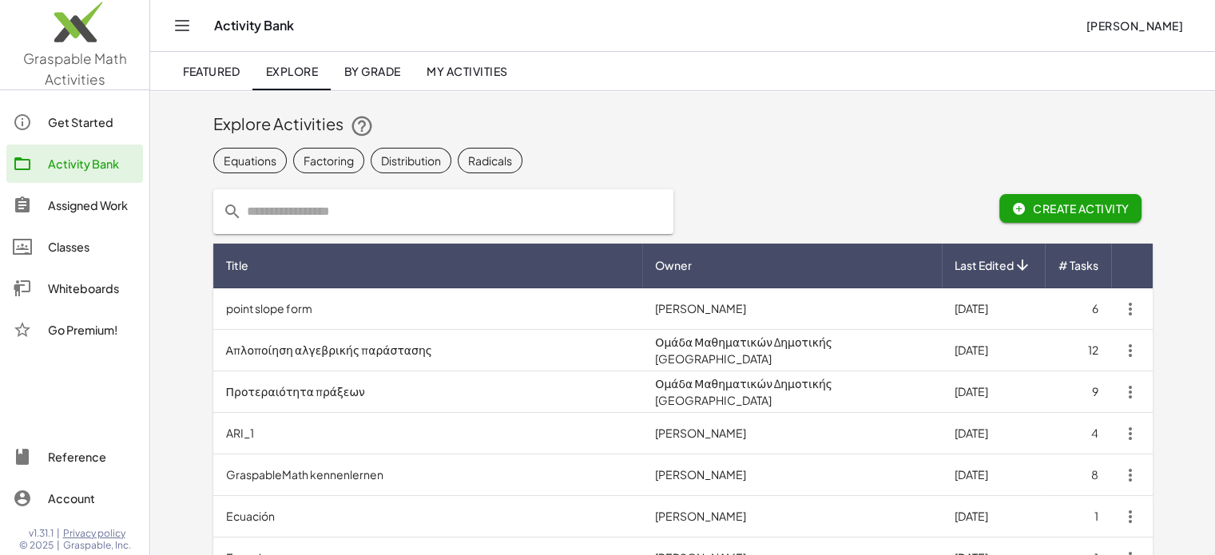
click at [77, 159] on div "Activity Bank" at bounding box center [92, 163] width 89 height 19
click at [62, 165] on div "Activity Bank" at bounding box center [92, 163] width 89 height 19
click at [367, 76] on span "By Grade" at bounding box center [371, 71] width 57 height 14
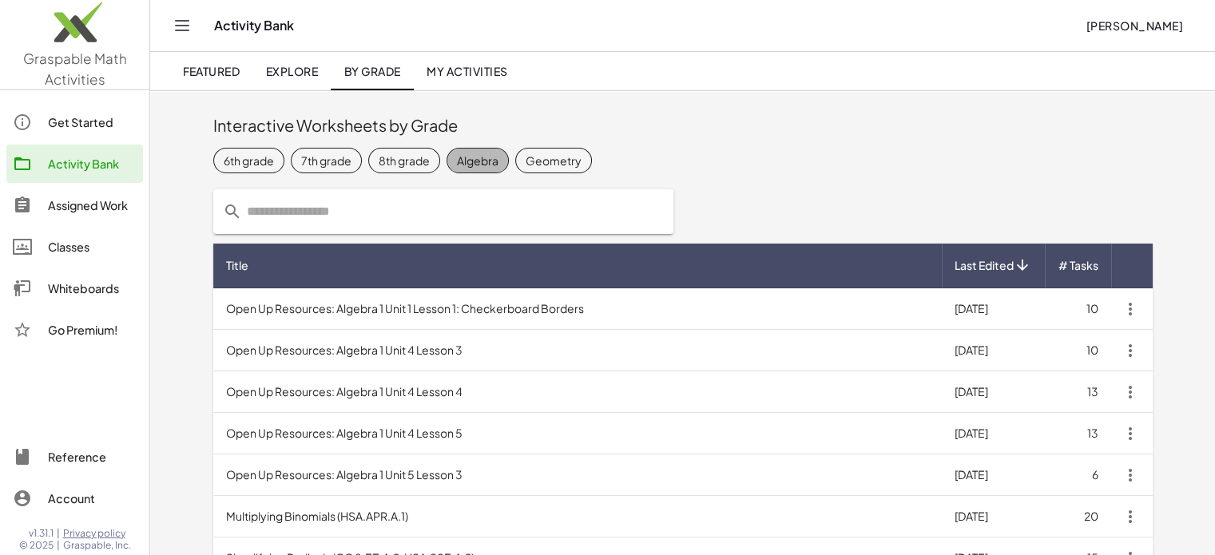
click at [473, 164] on div "Algebra" at bounding box center [478, 160] width 42 height 17
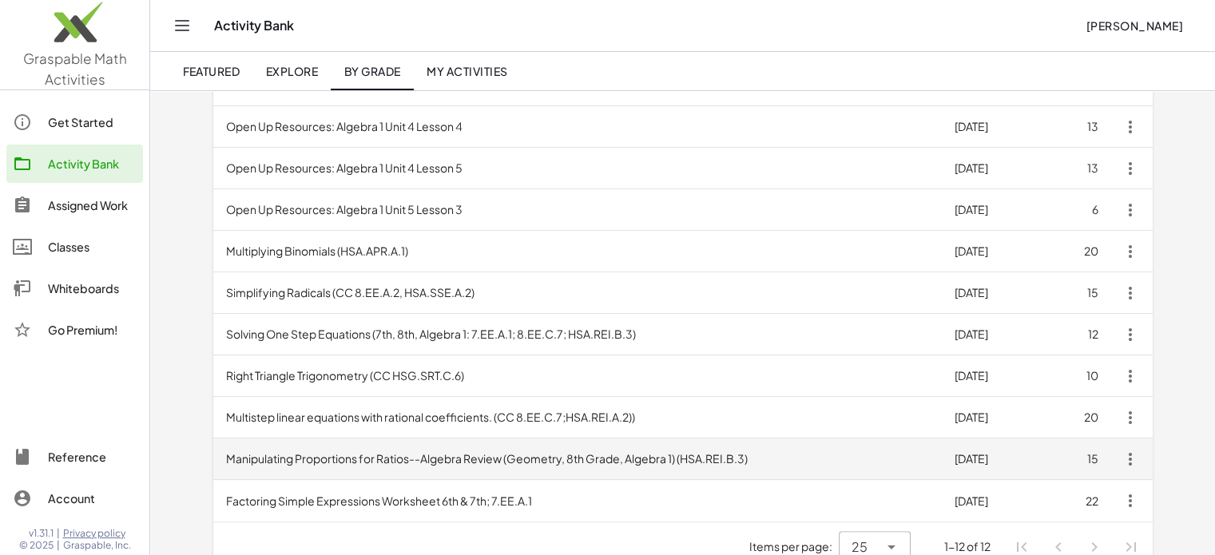
scroll to position [291, 0]
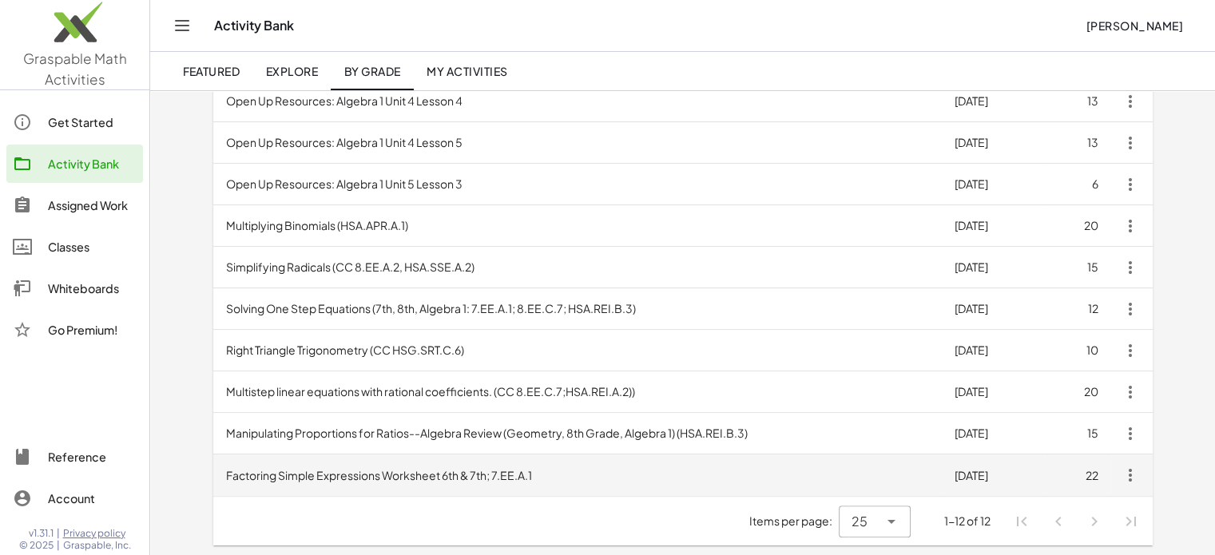
click at [388, 478] on td "Factoring Simple Expressions Worksheet 6th & 7th; 7.EE.A.1" at bounding box center [577, 475] width 728 height 42
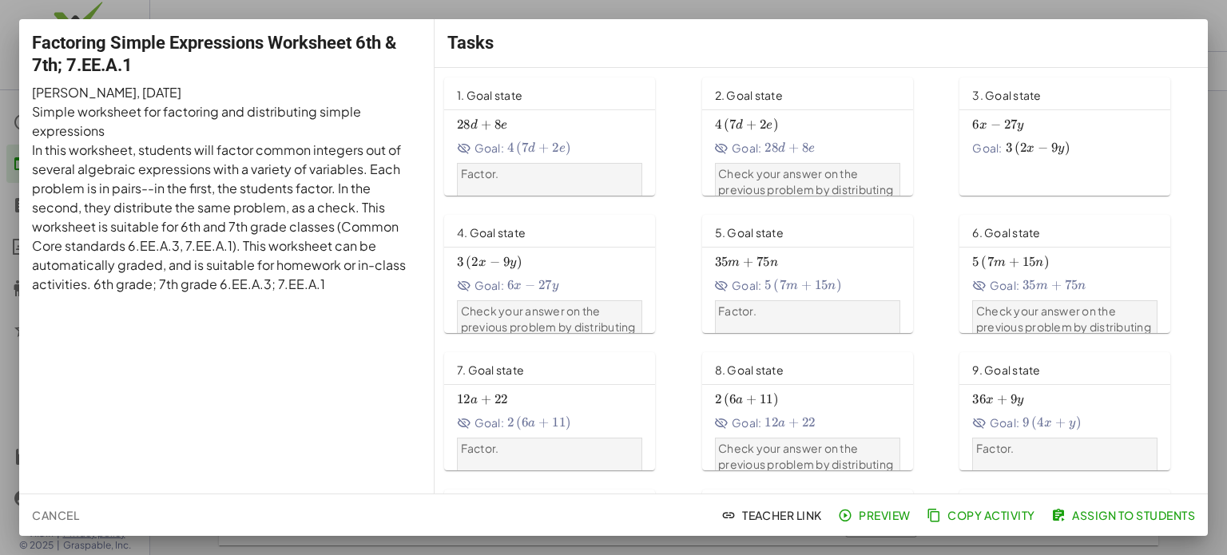
click at [1070, 517] on span "Assign to Students" at bounding box center [1124, 515] width 141 height 14
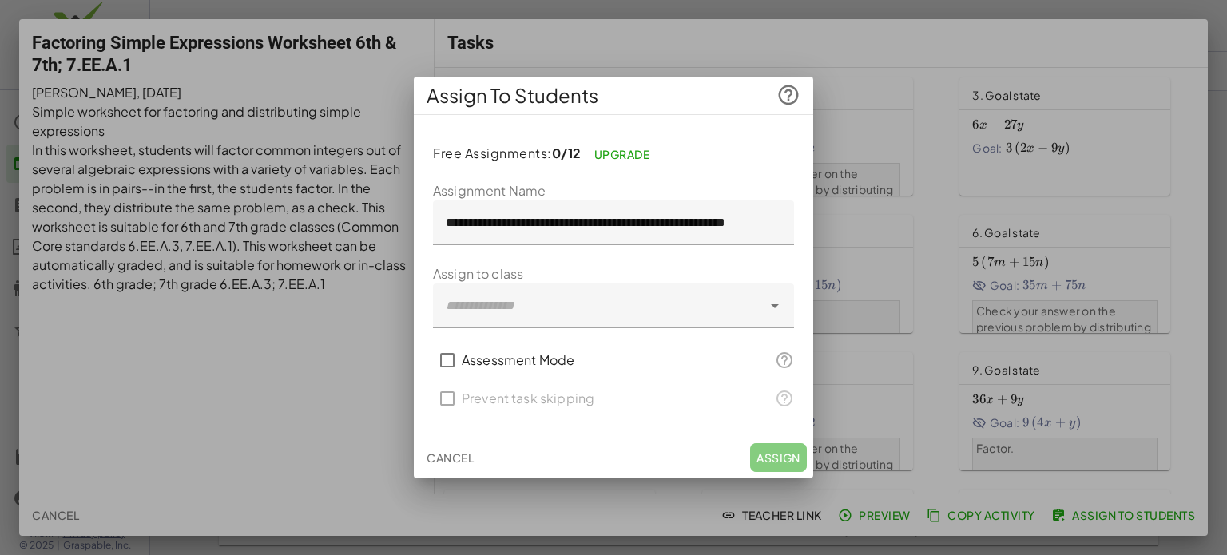
click at [442, 456] on span "Cancel" at bounding box center [449, 457] width 47 height 14
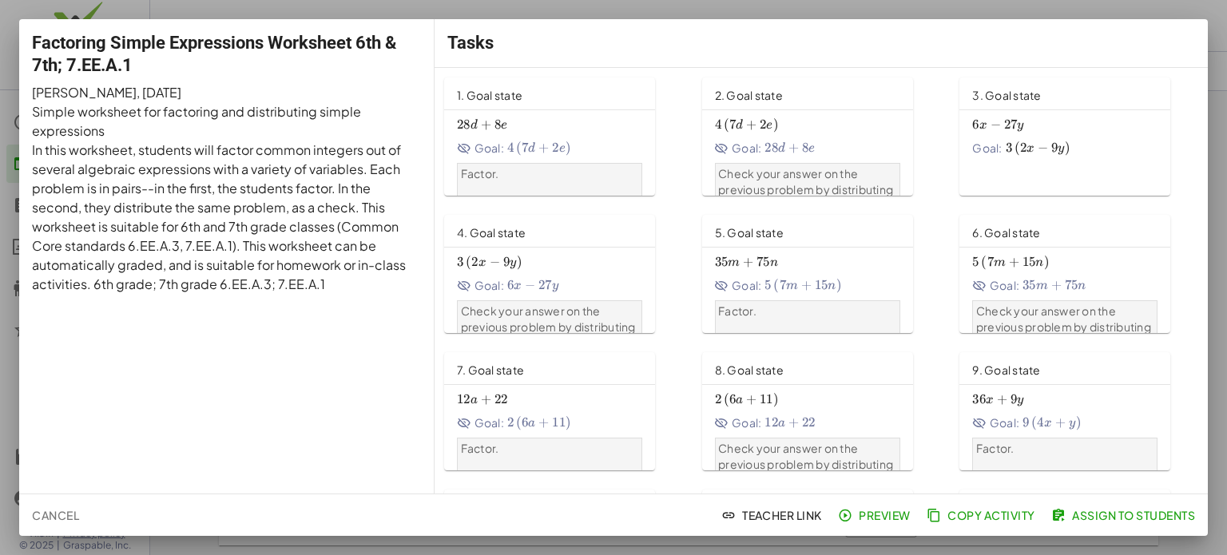
click at [1065, 516] on span "Assign to Students" at bounding box center [1124, 515] width 141 height 14
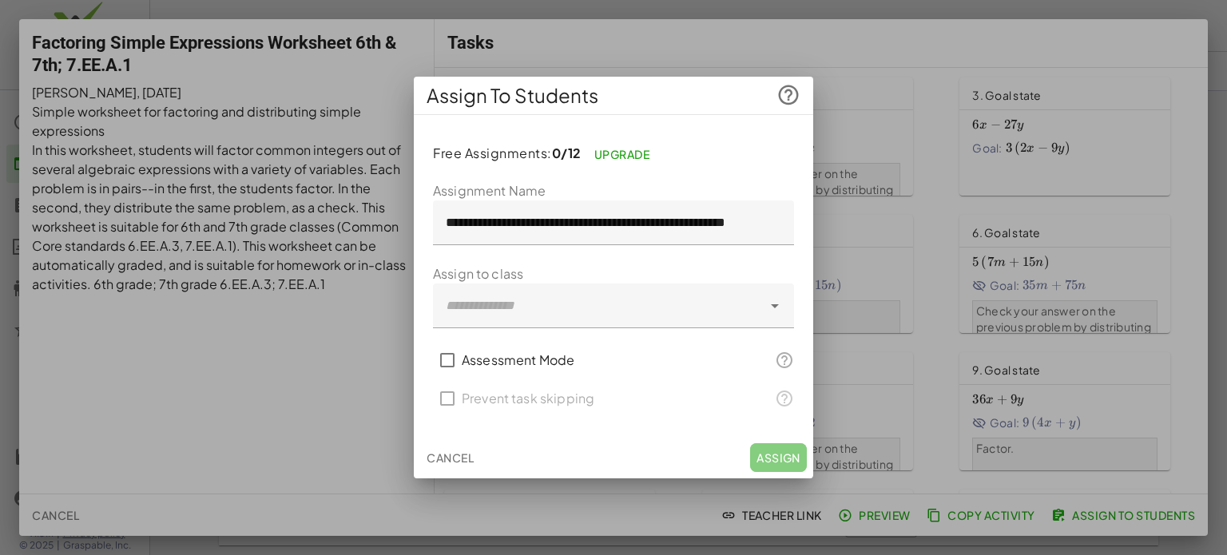
click at [292, 355] on div at bounding box center [613, 277] width 1227 height 555
click at [443, 458] on span "Cancel" at bounding box center [449, 457] width 47 height 14
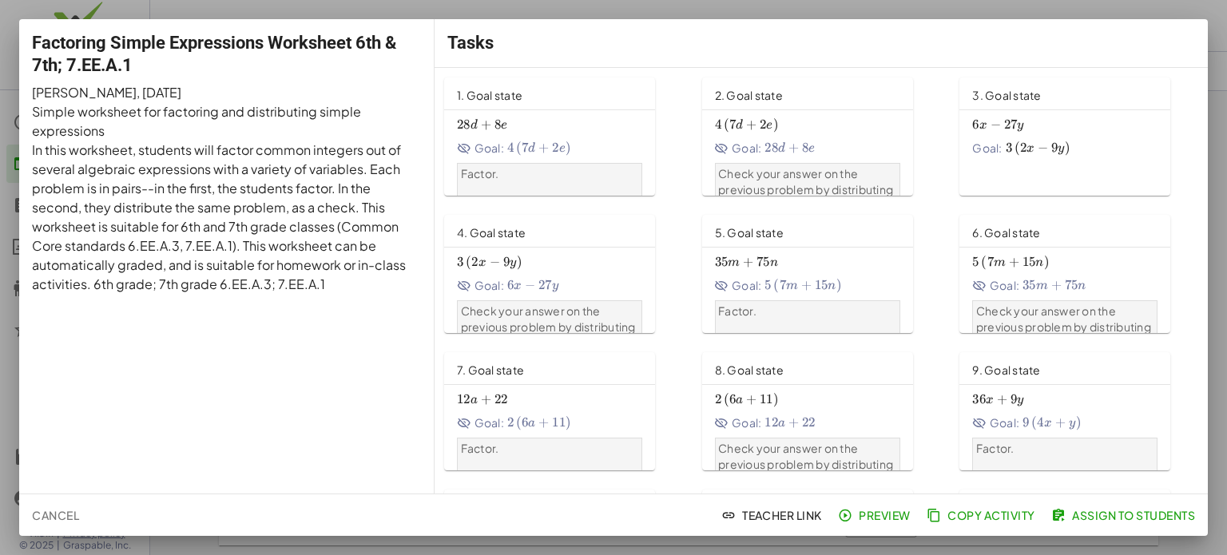
click at [1134, 10] on div at bounding box center [613, 277] width 1227 height 555
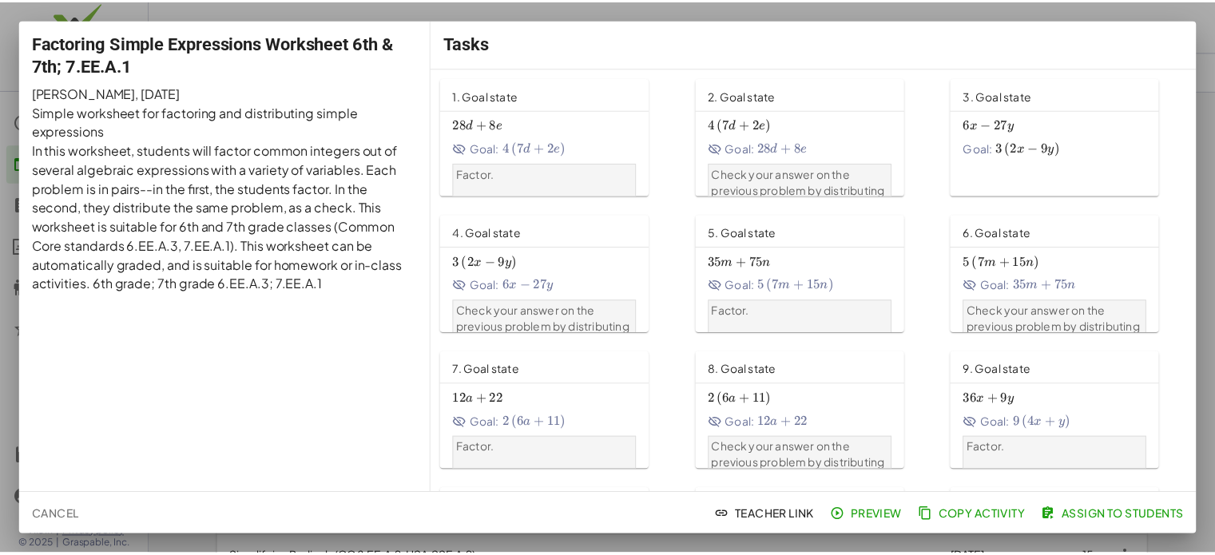
scroll to position [291, 0]
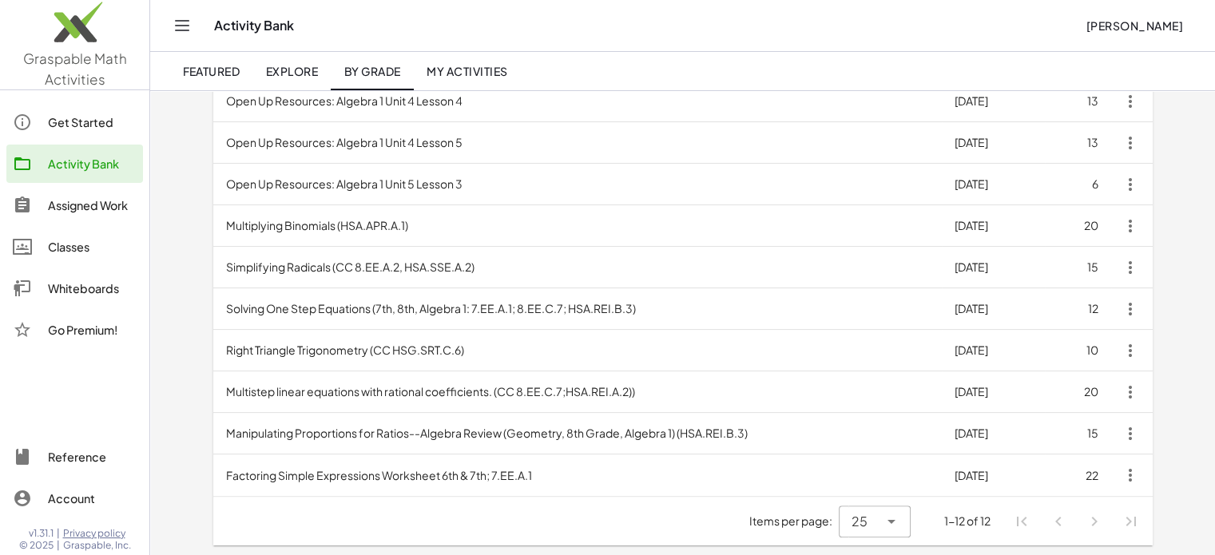
click at [78, 41] on img at bounding box center [74, 26] width 149 height 68
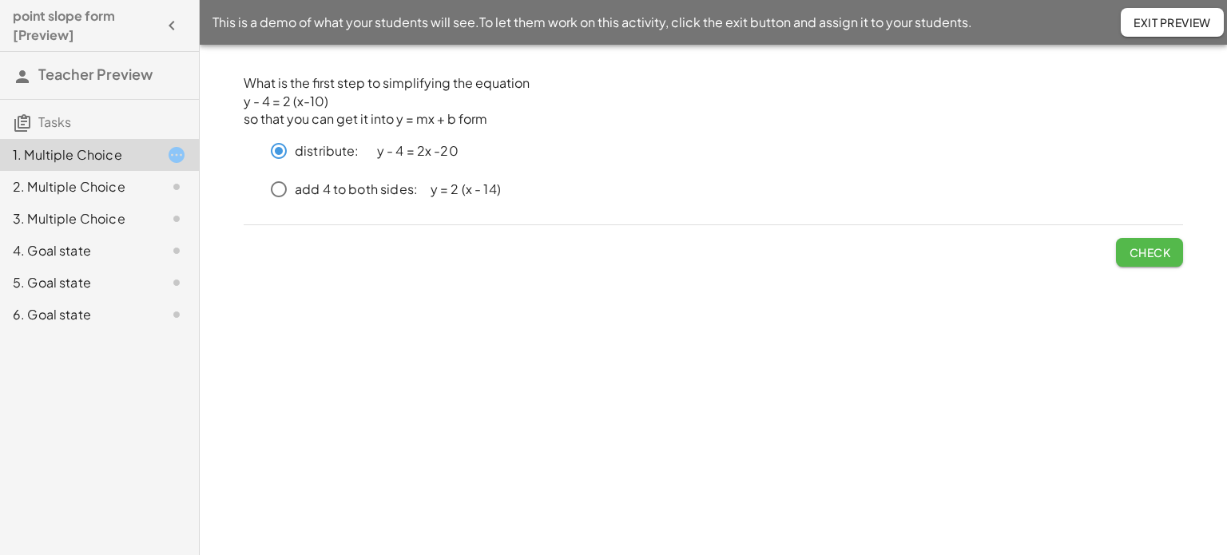
click at [1154, 260] on button "Check" at bounding box center [1149, 252] width 67 height 29
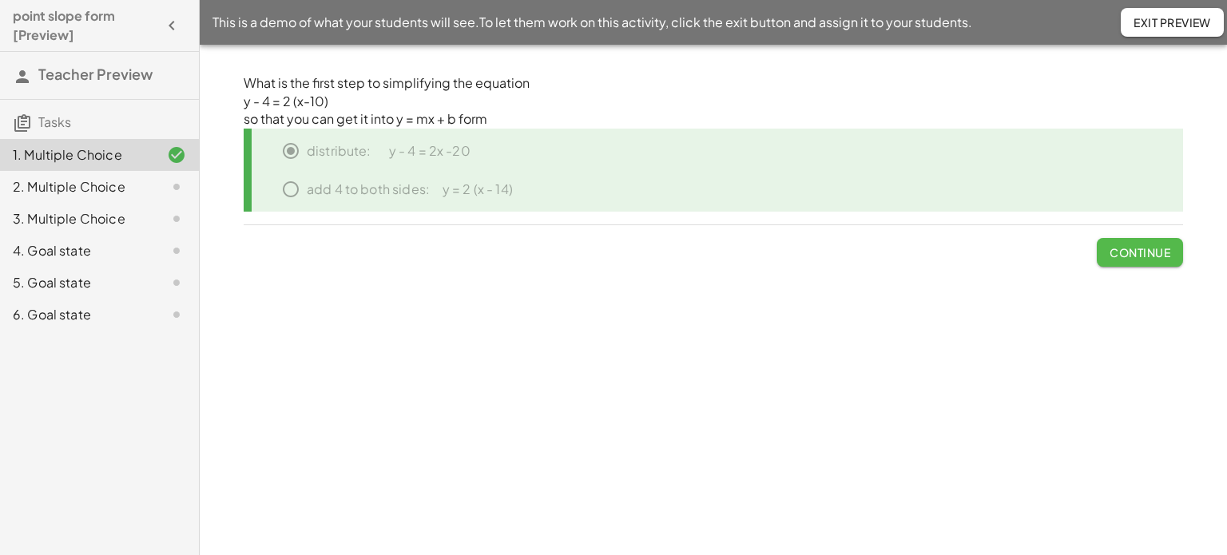
click at [1147, 252] on span "Continue" at bounding box center [1139, 252] width 61 height 14
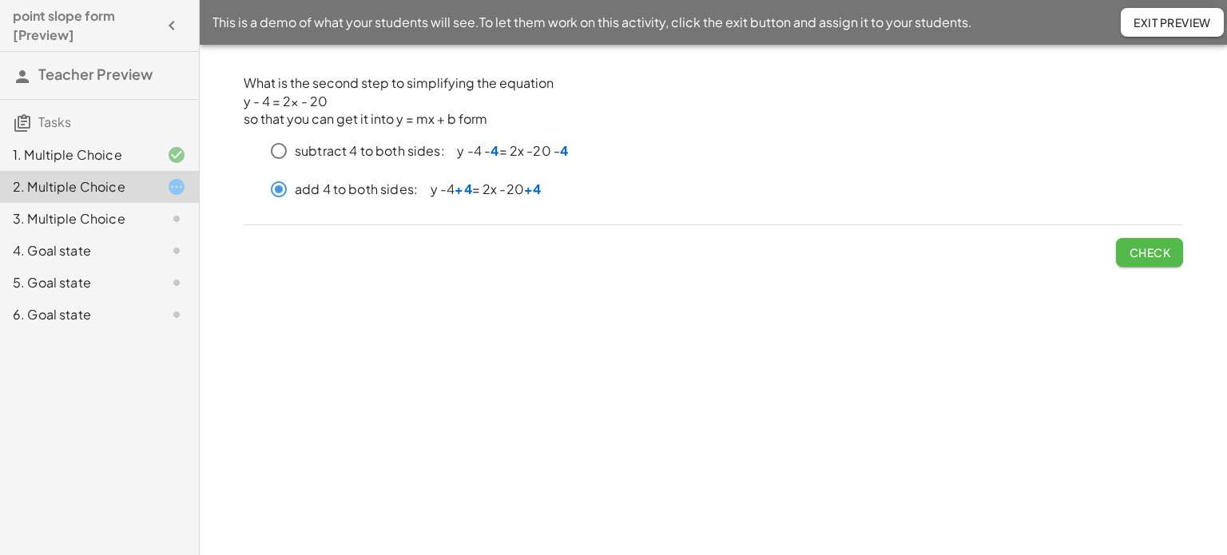
click at [1157, 248] on span "Check" at bounding box center [1149, 252] width 42 height 14
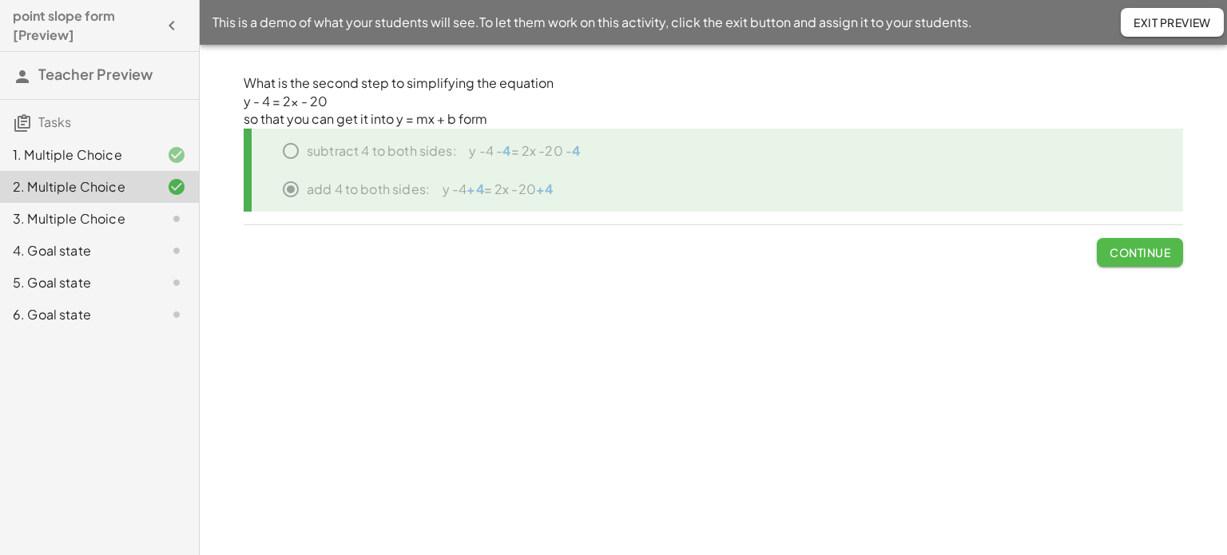
click at [1143, 248] on span "Continue" at bounding box center [1139, 252] width 61 height 14
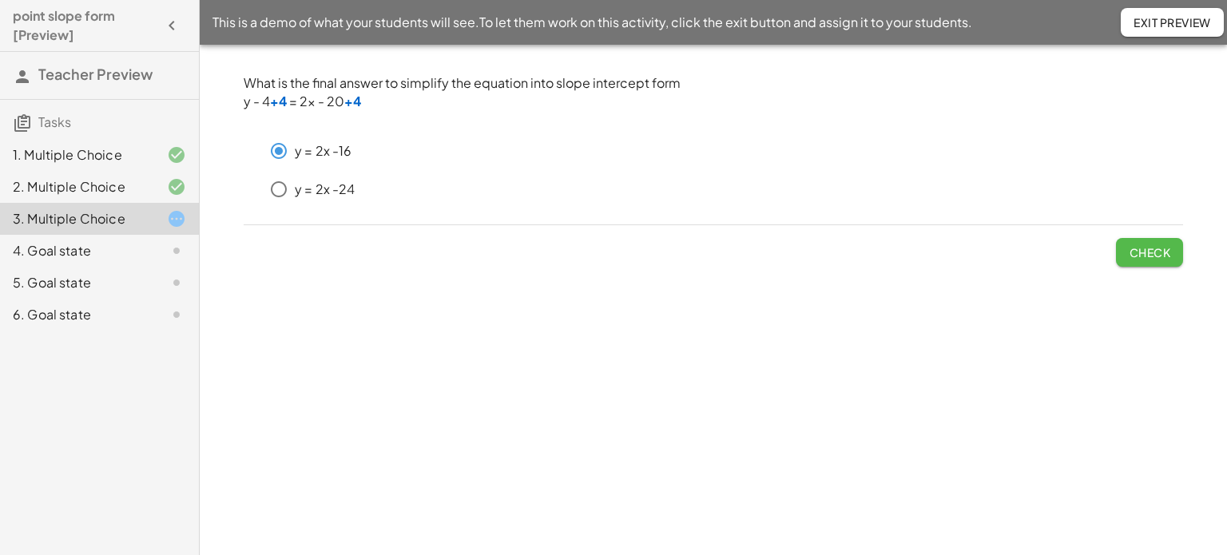
click at [1147, 251] on span "Check" at bounding box center [1149, 252] width 42 height 14
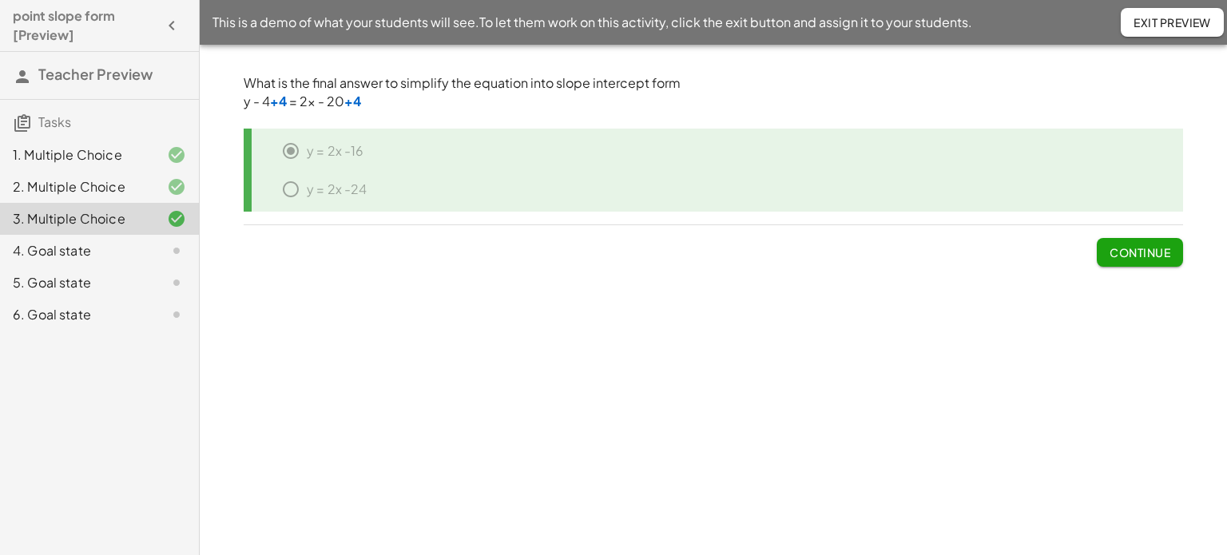
click at [1159, 254] on span "Continue" at bounding box center [1139, 252] width 61 height 14
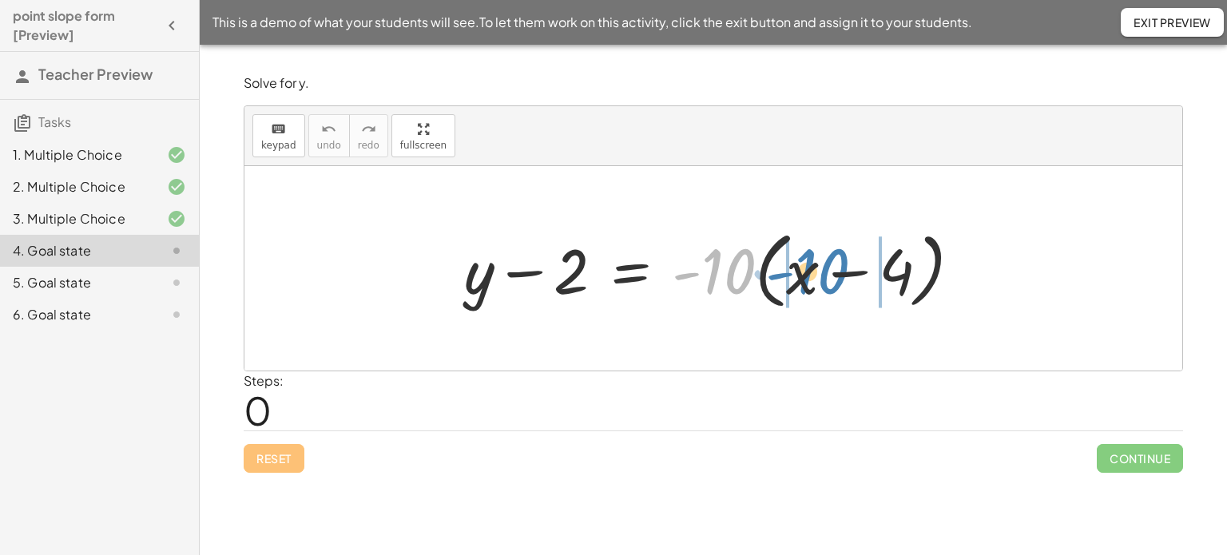
drag, startPoint x: 731, startPoint y: 265, endPoint x: 826, endPoint y: 265, distance: 94.2
click at [826, 265] on div at bounding box center [718, 269] width 525 height 92
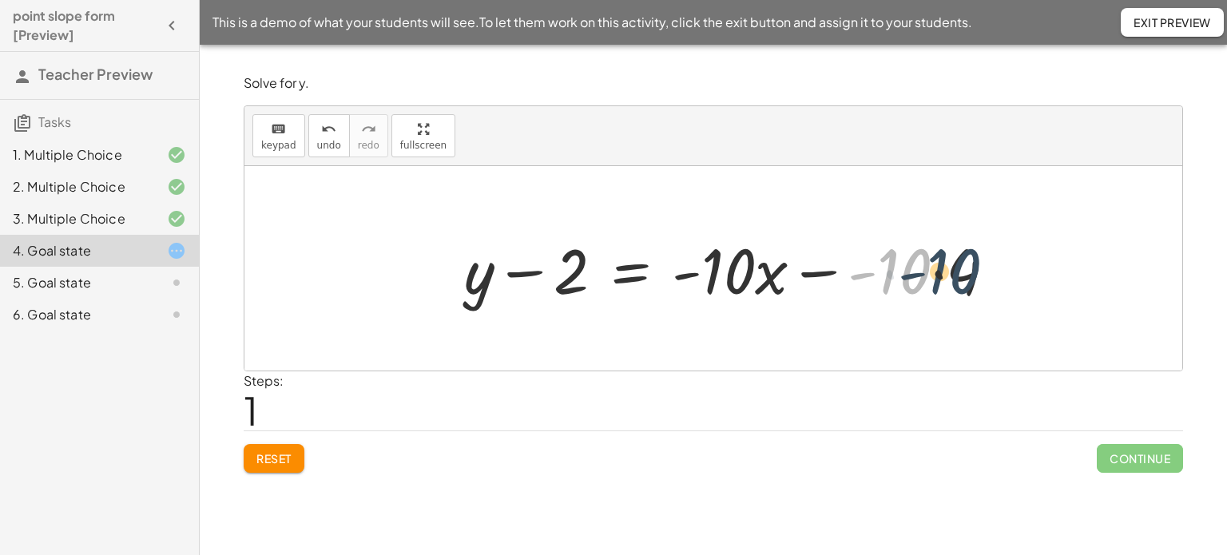
drag, startPoint x: 921, startPoint y: 276, endPoint x: 971, endPoint y: 276, distance: 50.3
click at [971, 276] on div at bounding box center [736, 269] width 561 height 82
drag, startPoint x: 960, startPoint y: 264, endPoint x: 910, endPoint y: 264, distance: 49.5
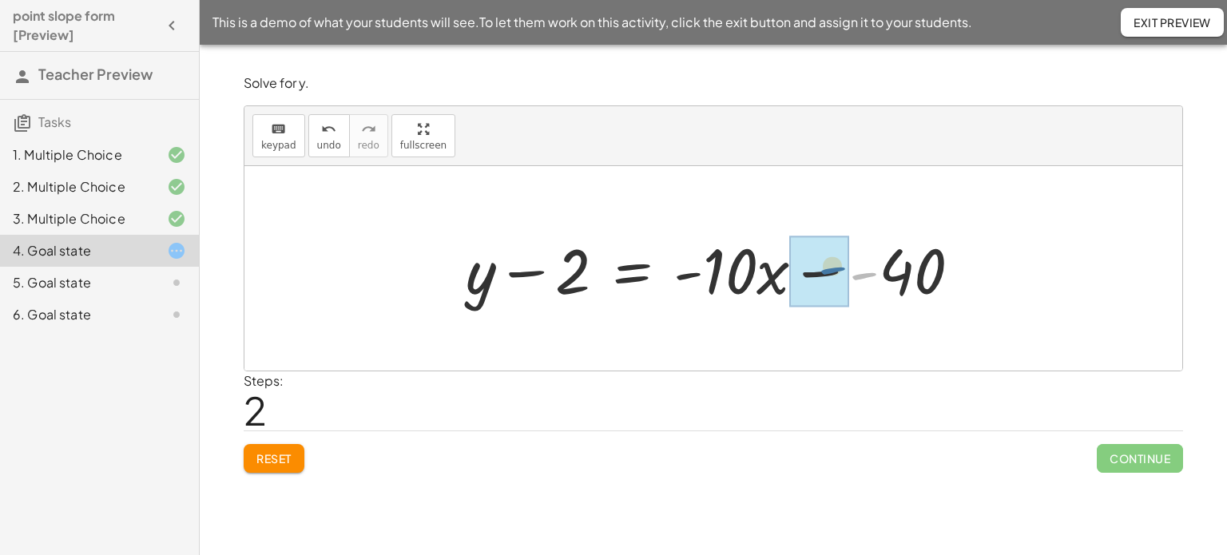
drag, startPoint x: 869, startPoint y: 276, endPoint x: 835, endPoint y: 271, distance: 34.0
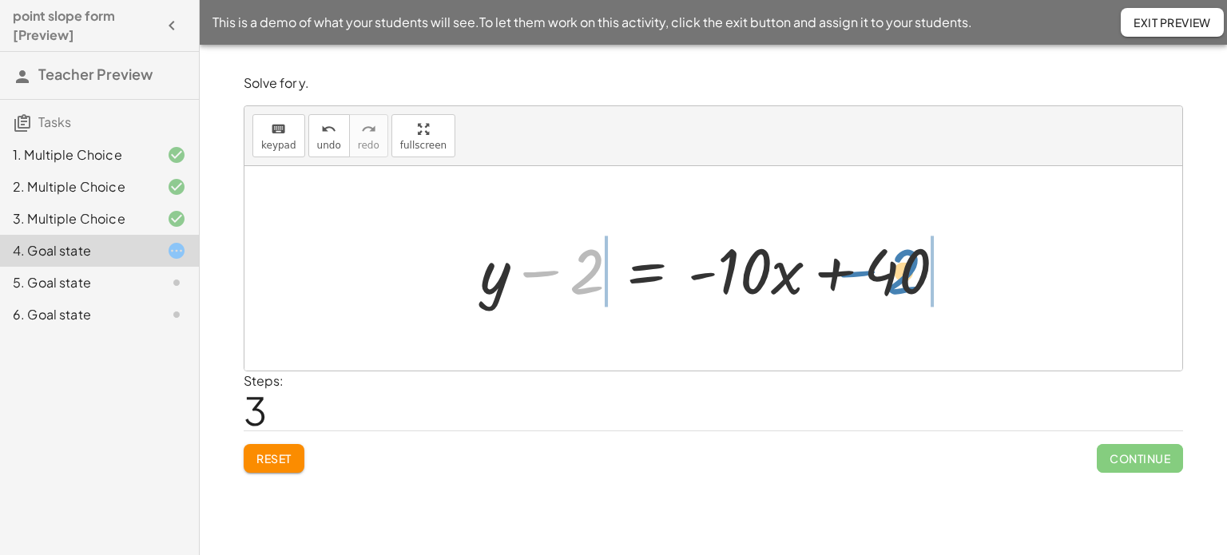
drag, startPoint x: 585, startPoint y: 267, endPoint x: 896, endPoint y: 268, distance: 311.4
click at [896, 268] on div at bounding box center [719, 269] width 494 height 82
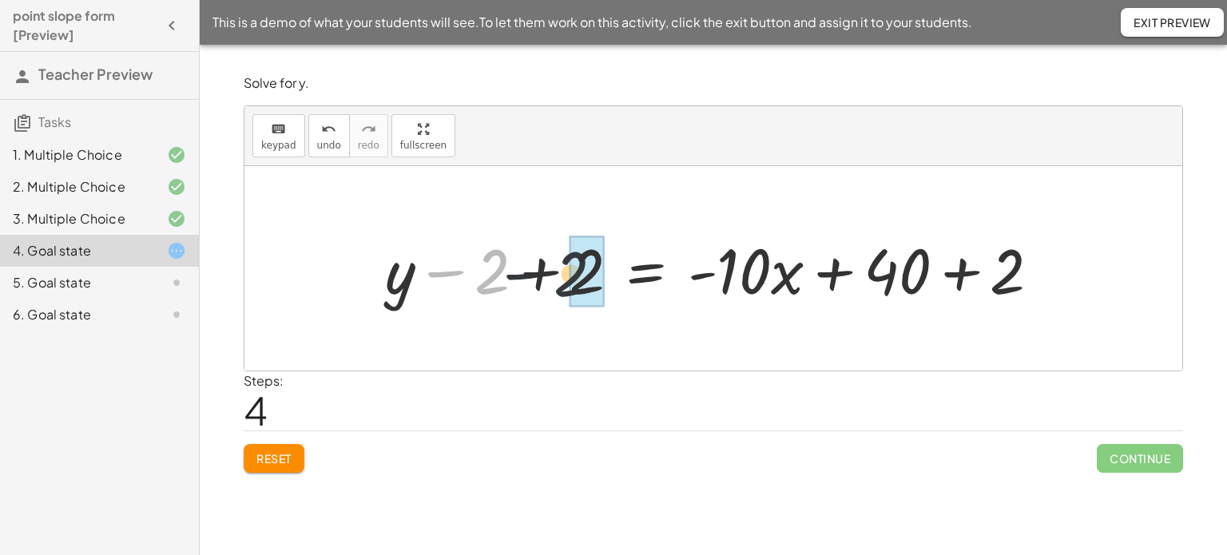
drag, startPoint x: 490, startPoint y: 280, endPoint x: 577, endPoint y: 280, distance: 87.0
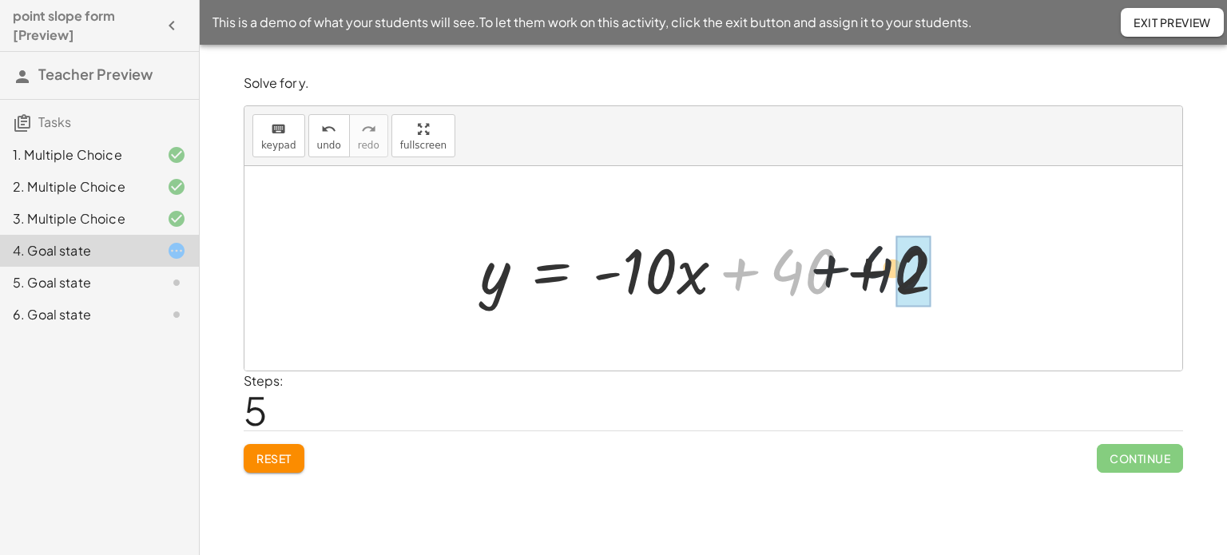
drag, startPoint x: 810, startPoint y: 268, endPoint x: 901, endPoint y: 265, distance: 91.1
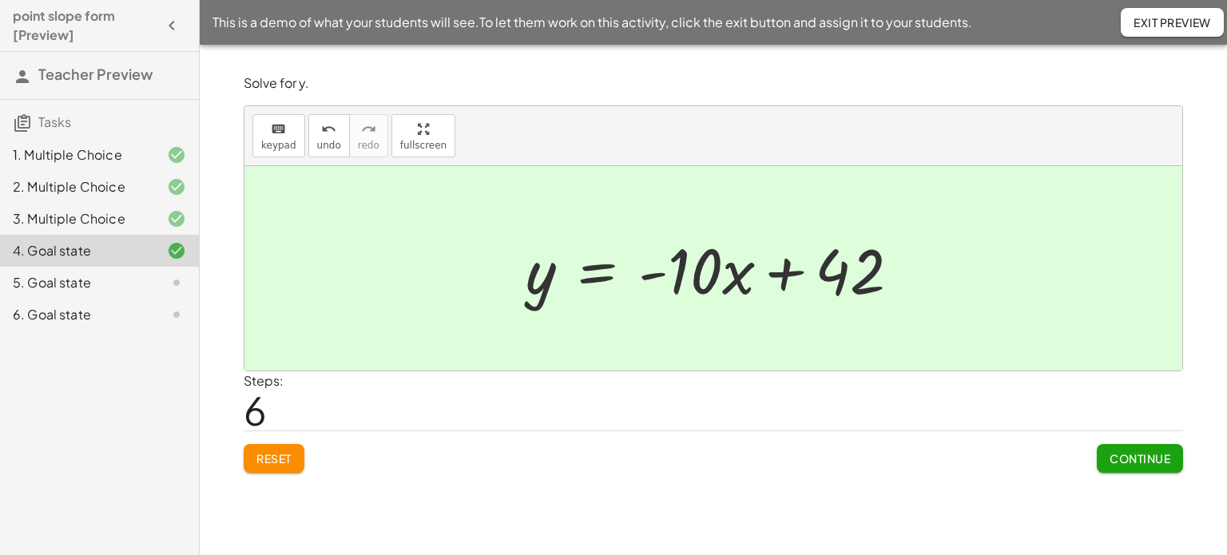
click at [1145, 456] on span "Continue" at bounding box center [1139, 458] width 61 height 14
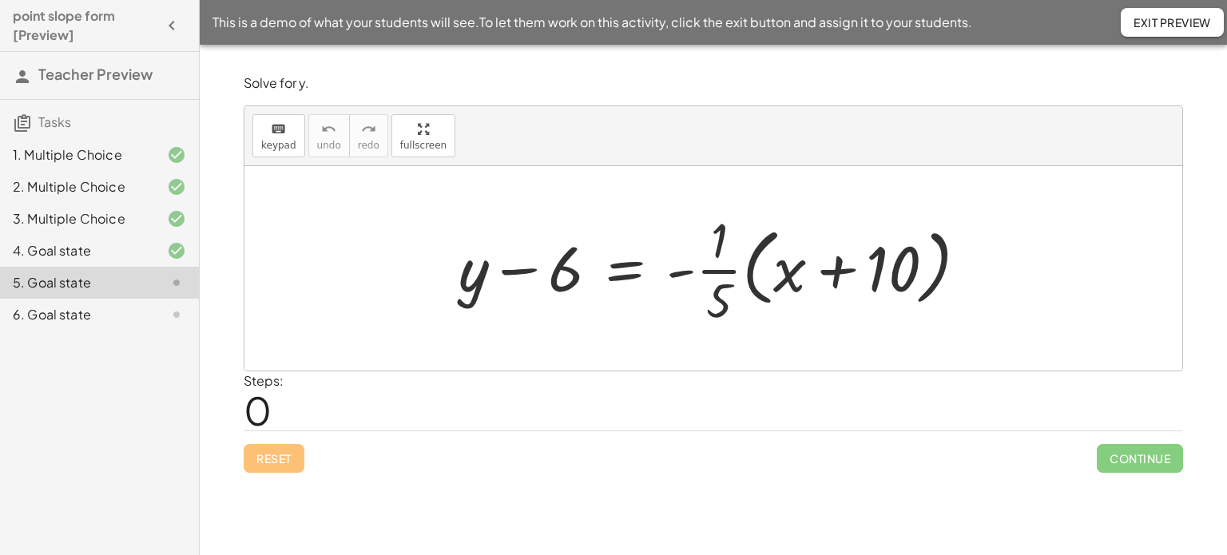
click at [973, 462] on div "Reset Continue" at bounding box center [713, 451] width 939 height 42
drag, startPoint x: 719, startPoint y: 264, endPoint x: 805, endPoint y: 258, distance: 86.5
click at [805, 258] on div at bounding box center [718, 268] width 537 height 123
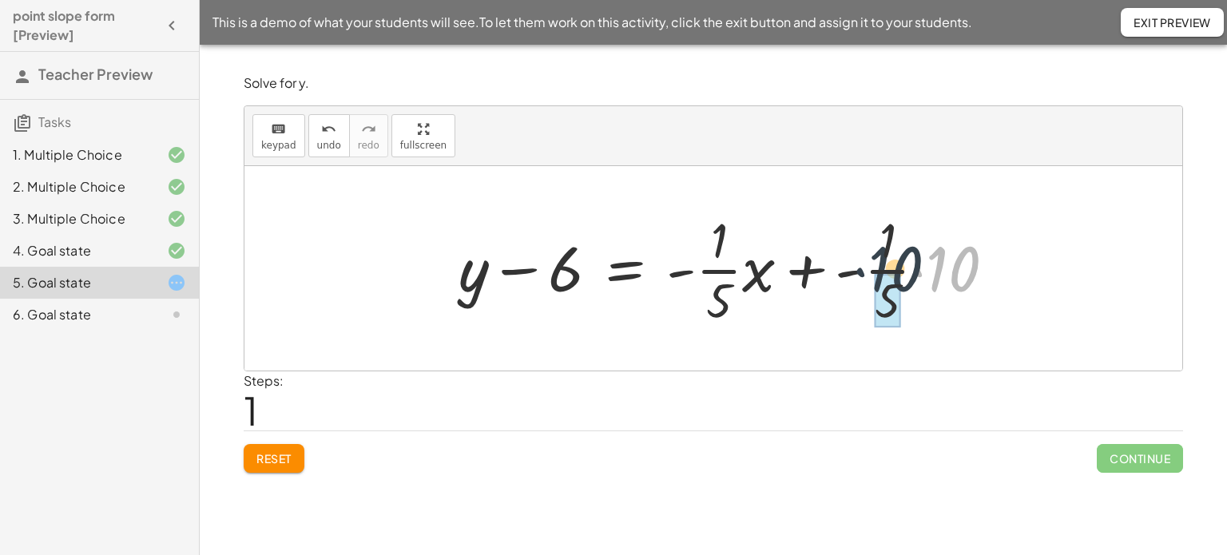
drag, startPoint x: 947, startPoint y: 274, endPoint x: 891, endPoint y: 274, distance: 55.9
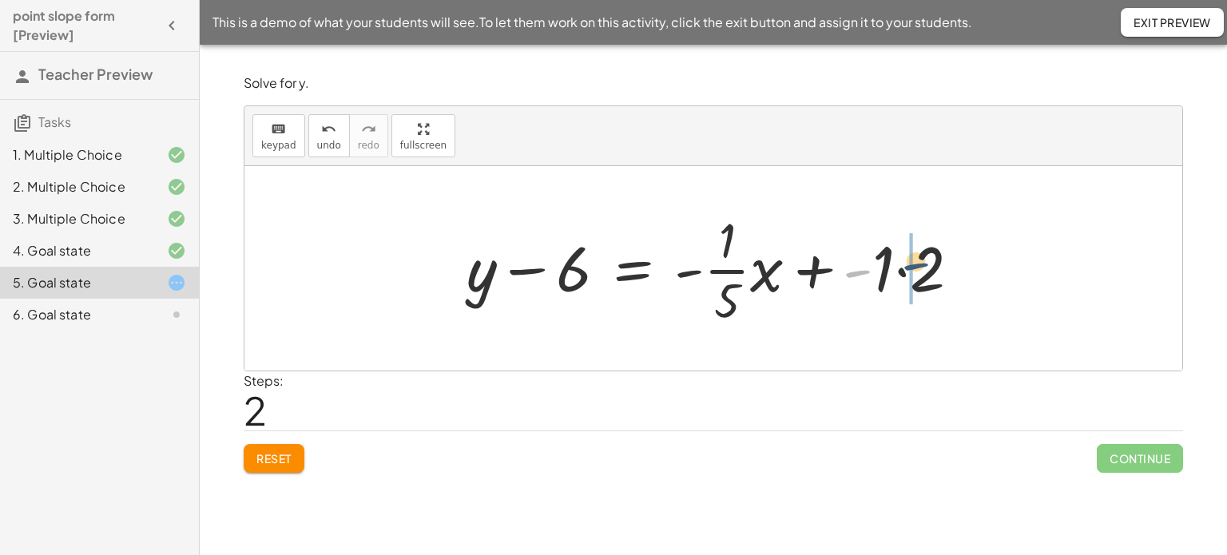
drag, startPoint x: 869, startPoint y: 273, endPoint x: 927, endPoint y: 266, distance: 58.7
click at [927, 266] on div at bounding box center [718, 268] width 521 height 123
drag, startPoint x: 930, startPoint y: 276, endPoint x: 861, endPoint y: 281, distance: 69.6
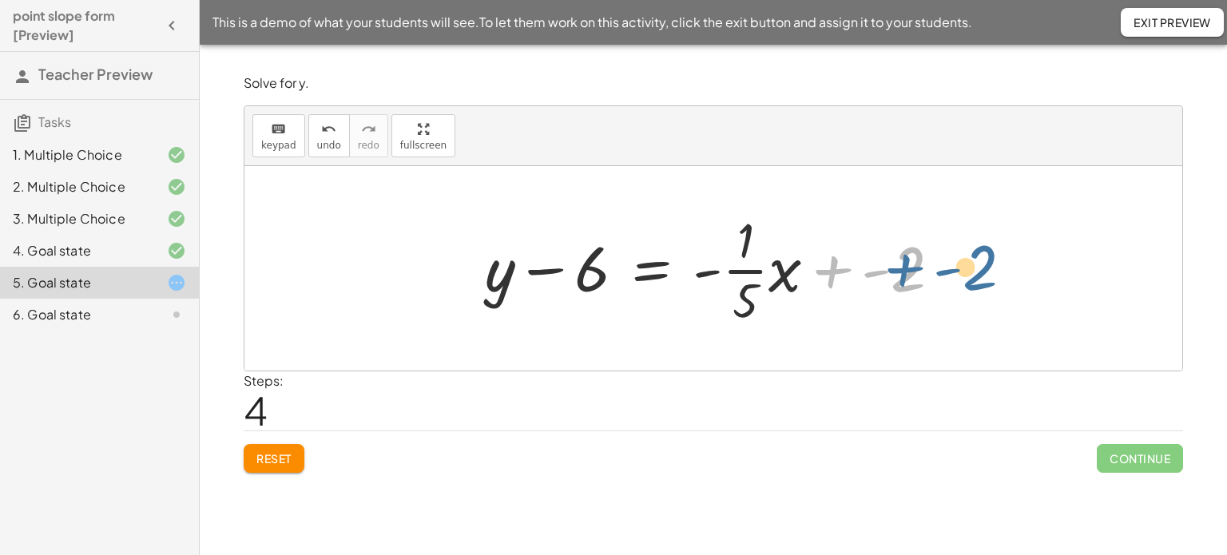
drag, startPoint x: 827, startPoint y: 273, endPoint x: 840, endPoint y: 278, distance: 13.6
click at [842, 278] on div at bounding box center [719, 268] width 485 height 123
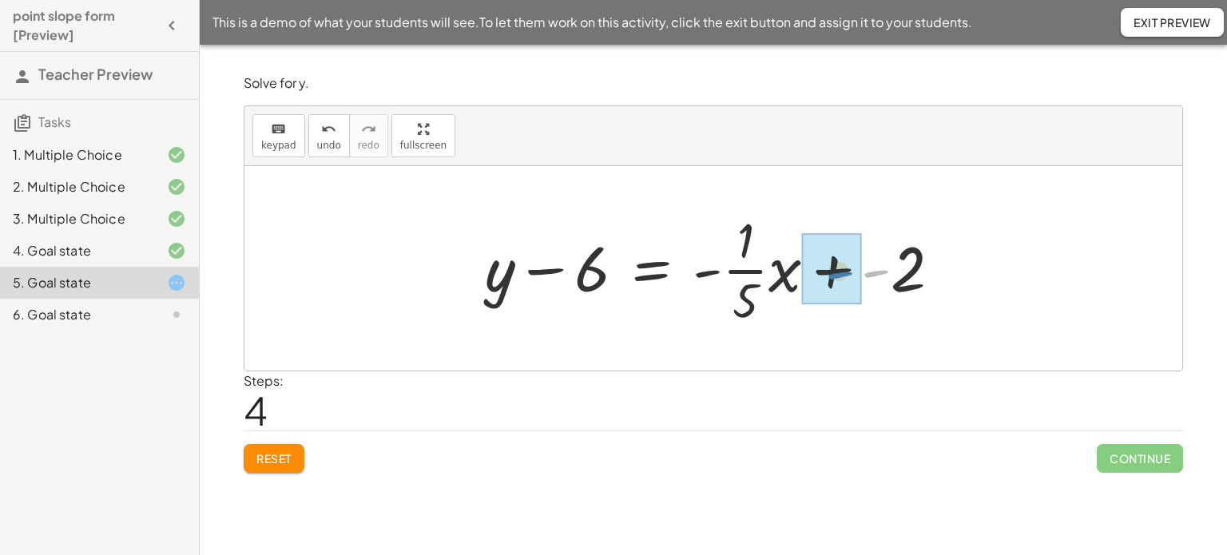
drag, startPoint x: 879, startPoint y: 272, endPoint x: 839, endPoint y: 274, distance: 40.0
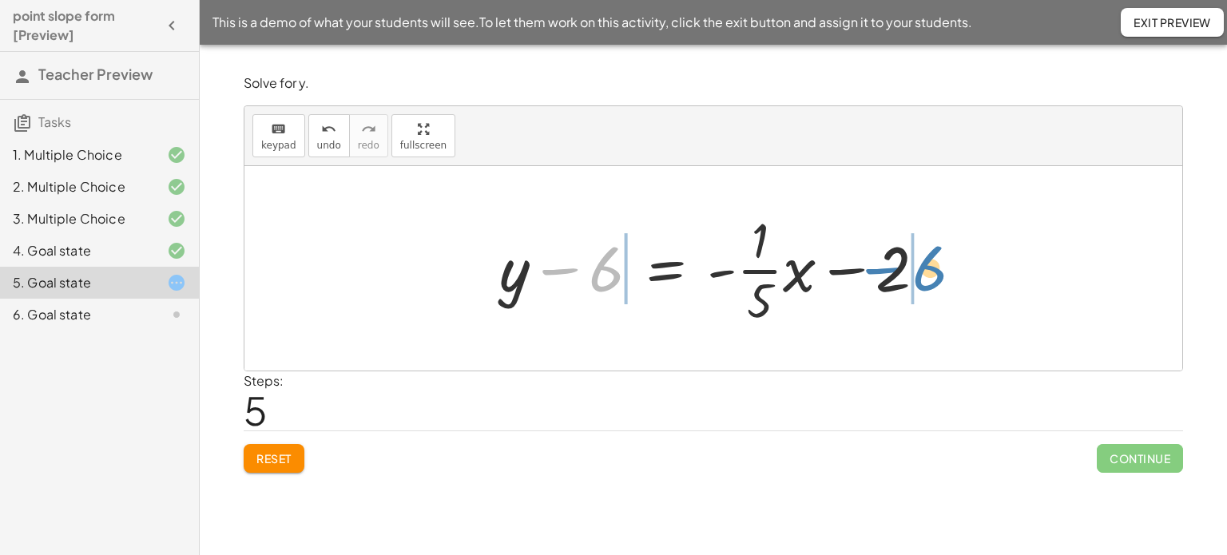
drag, startPoint x: 614, startPoint y: 272, endPoint x: 933, endPoint y: 280, distance: 318.7
click at [935, 274] on div at bounding box center [718, 268] width 455 height 123
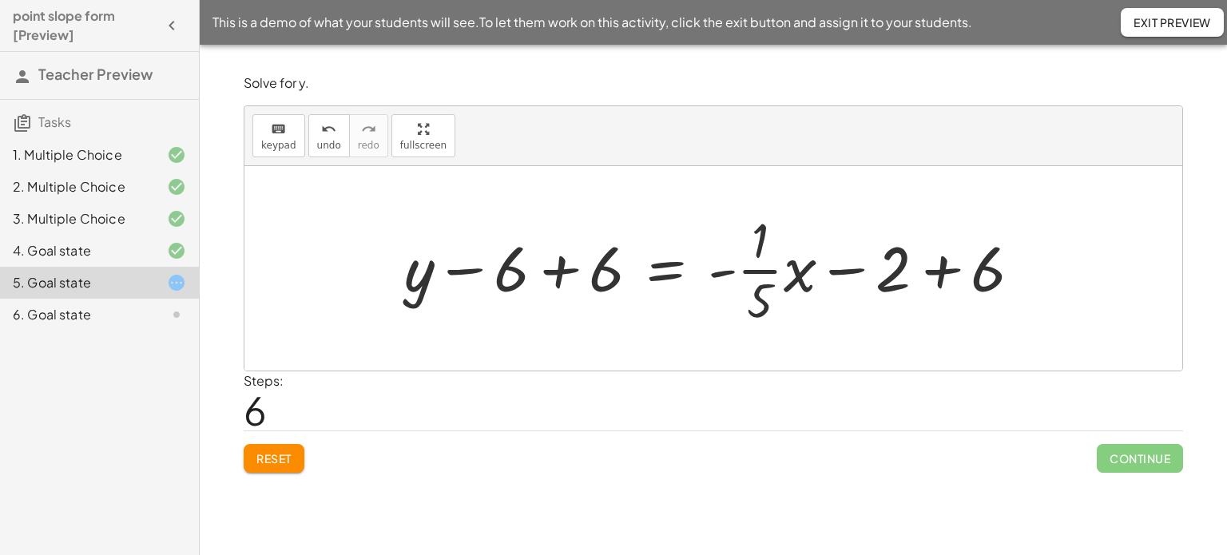
click at [587, 277] on div at bounding box center [718, 268] width 645 height 123
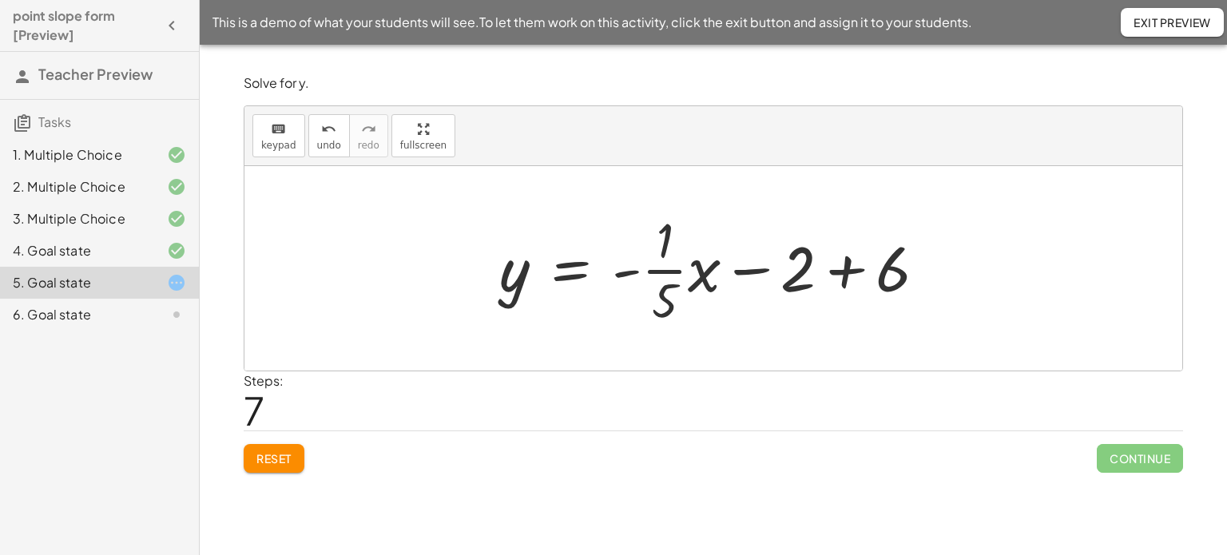
click at [850, 268] on div at bounding box center [718, 268] width 455 height 123
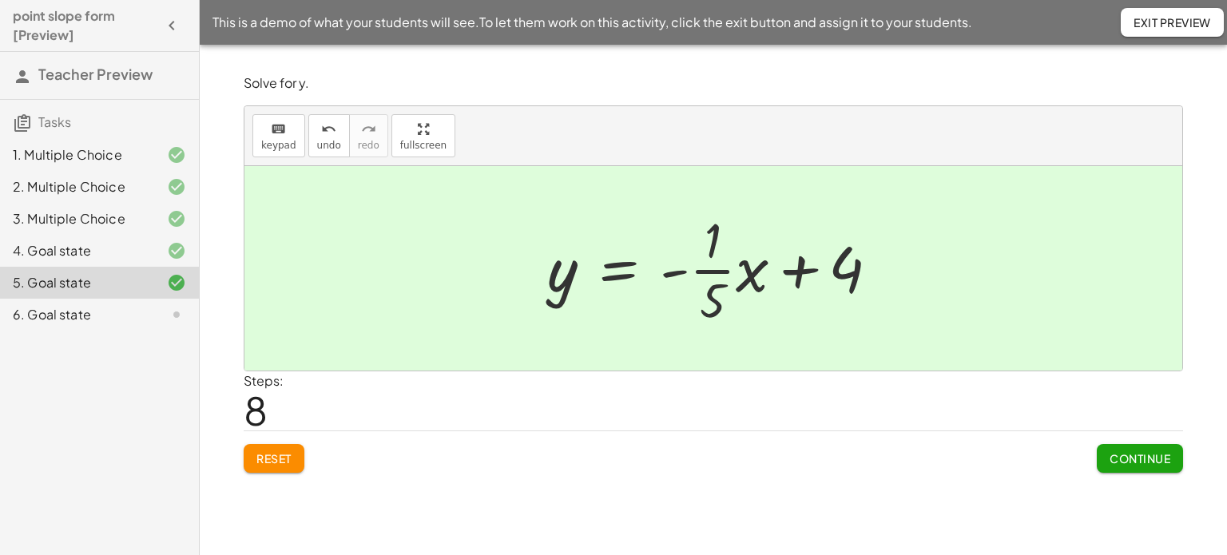
click at [1120, 452] on span "Continue" at bounding box center [1139, 458] width 61 height 14
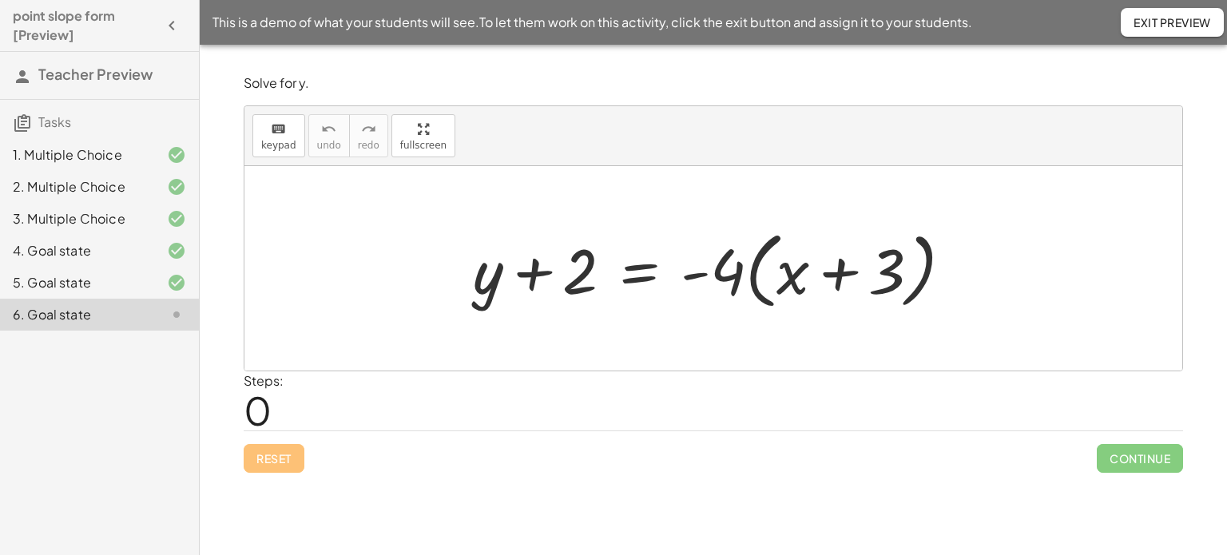
click at [167, 23] on icon "button" at bounding box center [171, 25] width 19 height 19
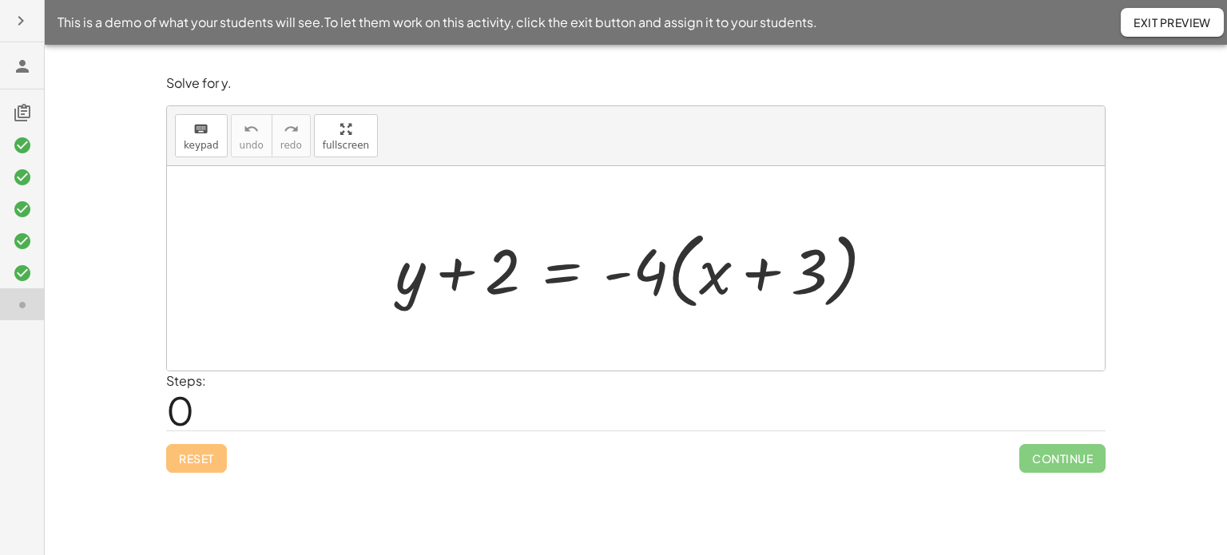
click at [24, 18] on icon "button" at bounding box center [20, 20] width 19 height 19
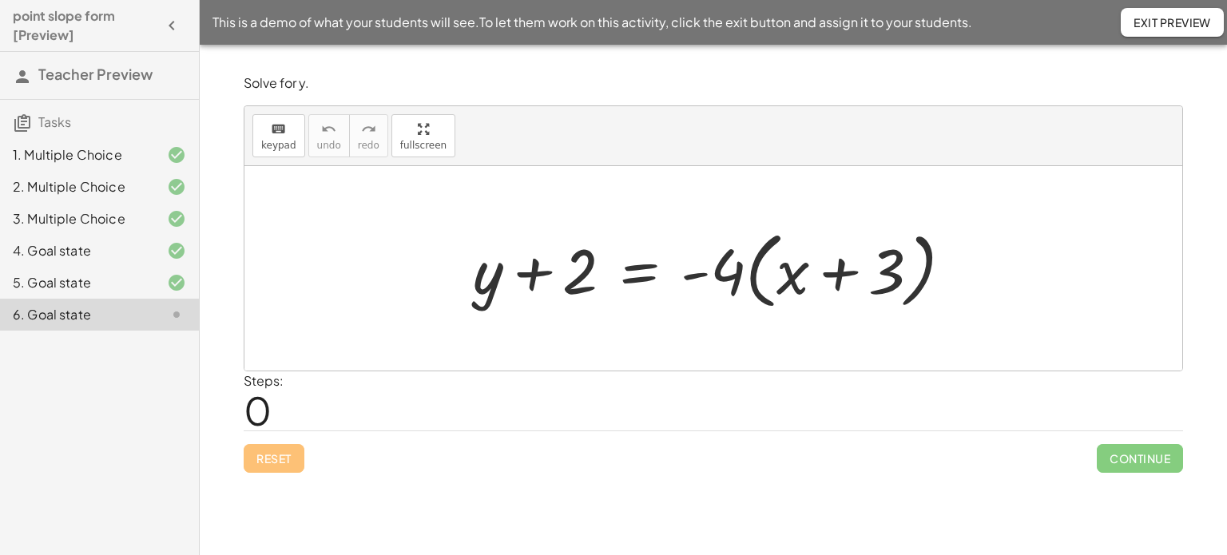
click at [1163, 25] on span "Exit Preview" at bounding box center [1171, 22] width 77 height 14
